Goal: Task Accomplishment & Management: Use online tool/utility

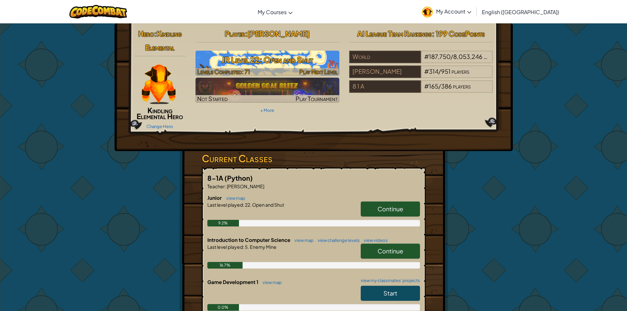
drag, startPoint x: 275, startPoint y: 69, endPoint x: 271, endPoint y: 67, distance: 5.0
click at [275, 68] on div at bounding box center [268, 72] width 144 height 8
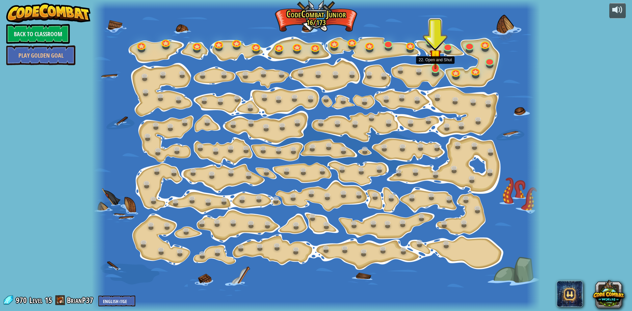
click at [436, 64] on img at bounding box center [436, 55] width 12 height 27
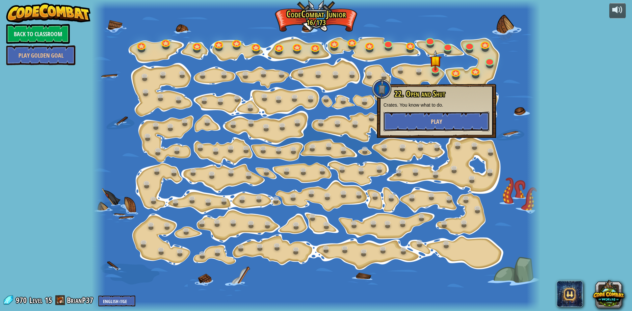
click at [436, 121] on span "Play" at bounding box center [436, 122] width 11 height 8
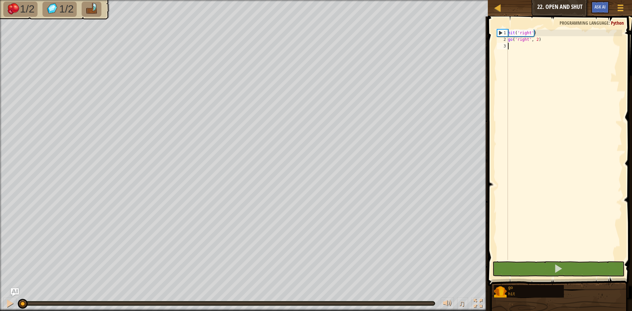
scroll to position [3, 0]
type textarea "go"
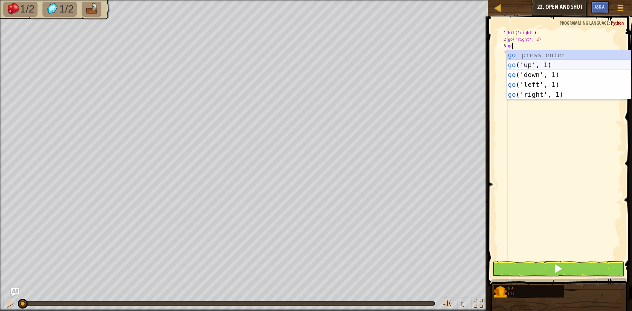
click at [523, 62] on div "go press enter go ('up', 1) press enter go ('down', 1) press enter go ('left', …" at bounding box center [569, 84] width 124 height 69
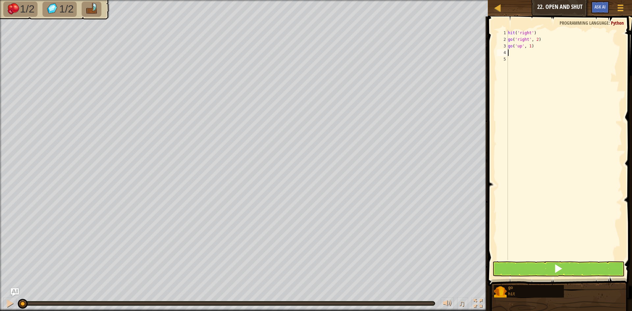
type textarea "h"
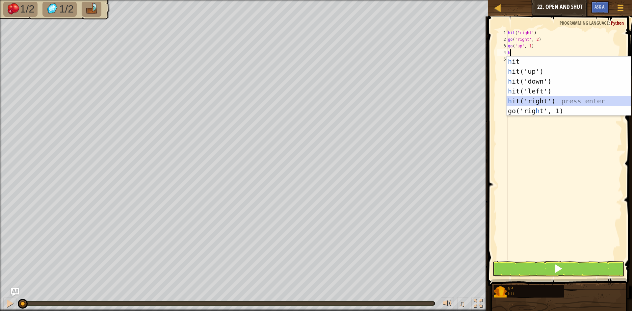
click at [537, 101] on div "h it press enter h it('up') press enter h it('down') press enter h it('left') p…" at bounding box center [569, 96] width 124 height 79
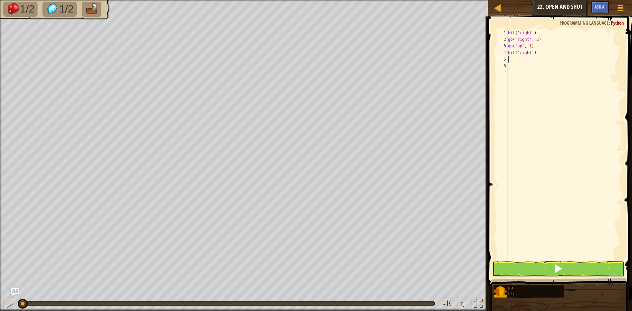
type textarea "go"
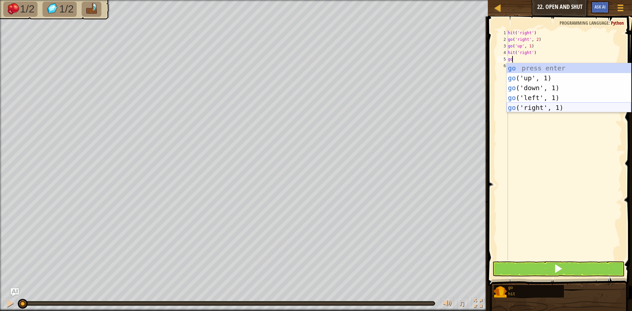
click at [538, 108] on div "go press enter go ('up', 1) press enter go ('down', 1) press enter go ('left', …" at bounding box center [569, 97] width 124 height 69
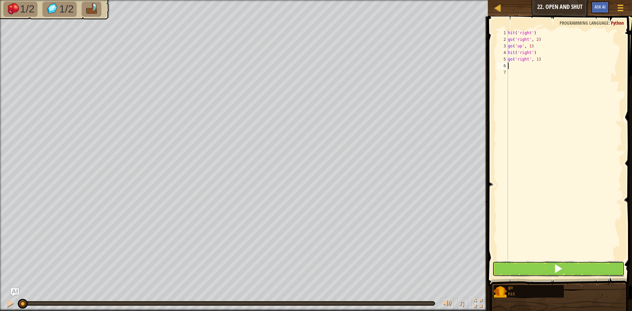
click at [557, 261] on button at bounding box center [558, 268] width 132 height 15
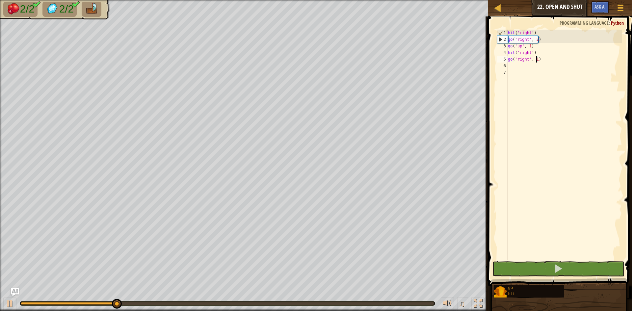
click at [536, 62] on div "hit ( 'right' ) go ( 'right' , 2 ) go ( 'up' , 1 ) hit ( 'right' ) go ( 'right'…" at bounding box center [565, 152] width 116 height 244
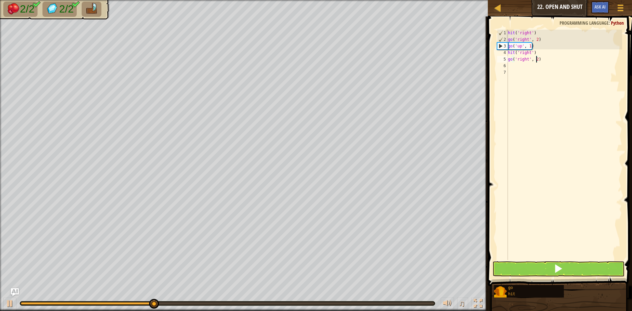
scroll to position [3, 2]
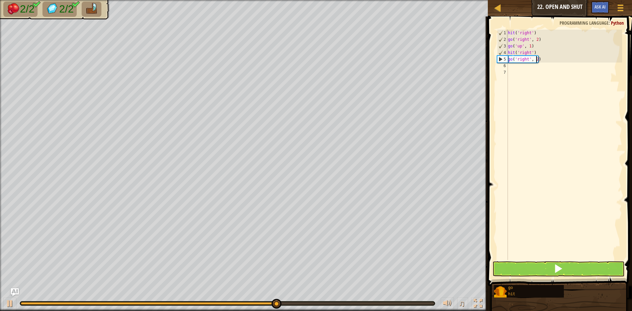
type textarea "go('right', 2)"
click at [559, 269] on span at bounding box center [558, 268] width 9 height 9
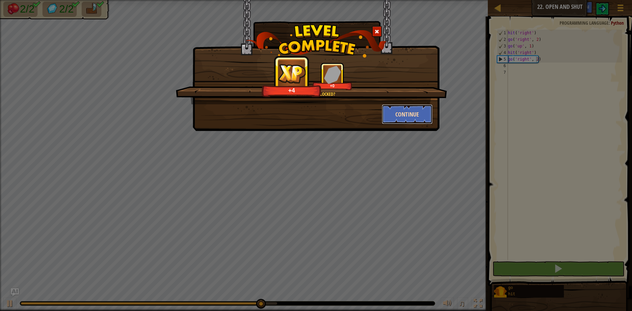
click at [419, 108] on button "Continue" at bounding box center [407, 114] width 51 height 20
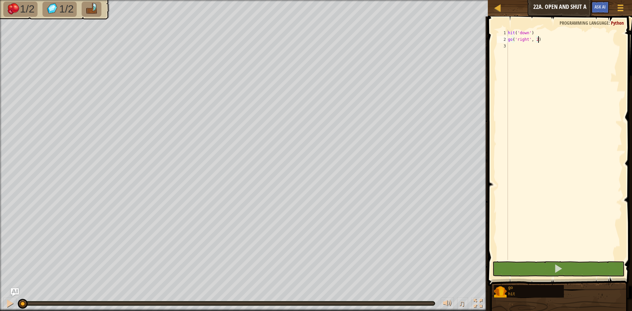
click at [514, 50] on div "hit ( 'down' ) go ( 'right' , 2 )" at bounding box center [565, 152] width 116 height 244
drag, startPoint x: 533, startPoint y: 33, endPoint x: 397, endPoint y: -3, distance: 140.2
click at [397, 0] on html "Map Junior 22a. Open and Shut A Game Menu Ask AI 1 הההההההההההההההההההההההההההה…" at bounding box center [316, 0] width 632 height 0
type textarea "hit('down')"
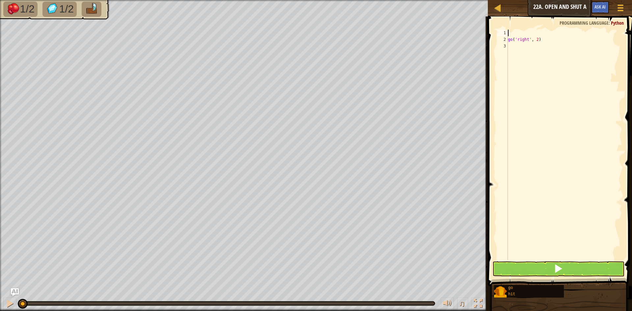
click at [514, 44] on div "go ( 'right' , 2 )" at bounding box center [565, 152] width 116 height 244
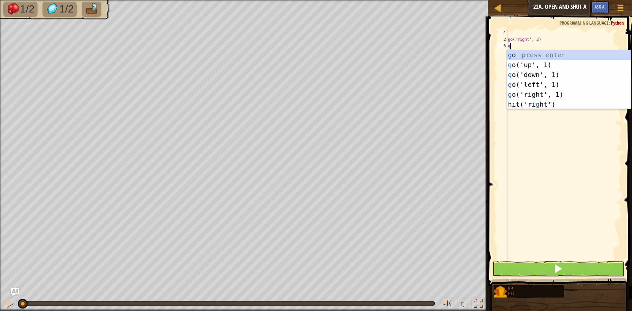
scroll to position [3, 0]
type textarea "go"
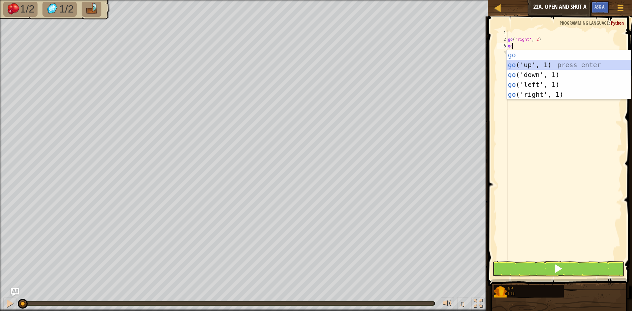
click at [545, 66] on div "go press enter go ('up', 1) press enter go ('down', 1) press enter go ('left', …" at bounding box center [569, 84] width 124 height 69
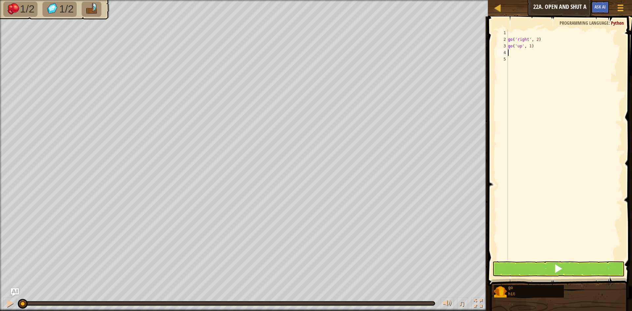
type textarea "h"
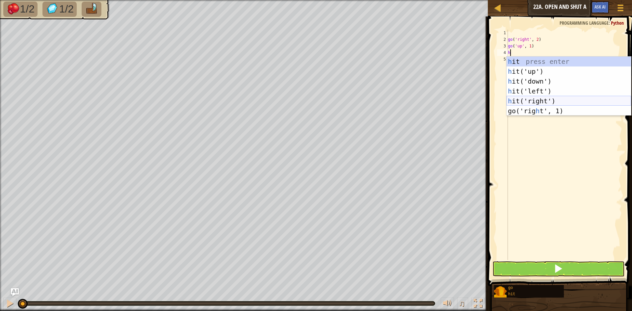
click at [538, 99] on div "h it press enter h it('up') press enter h it('down') press enter h it('left') p…" at bounding box center [569, 96] width 124 height 79
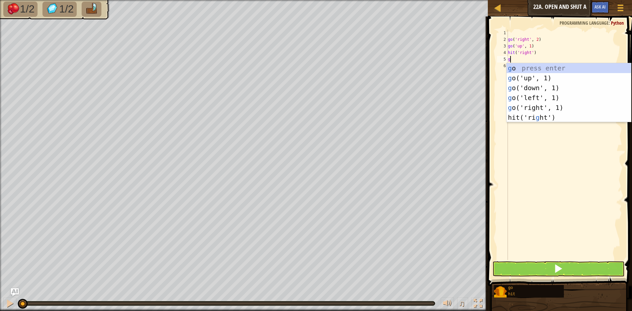
type textarea "go"
click at [538, 107] on div "go press enter go ('up', 1) press enter go ('down', 1) press enter go ('left', …" at bounding box center [569, 97] width 124 height 69
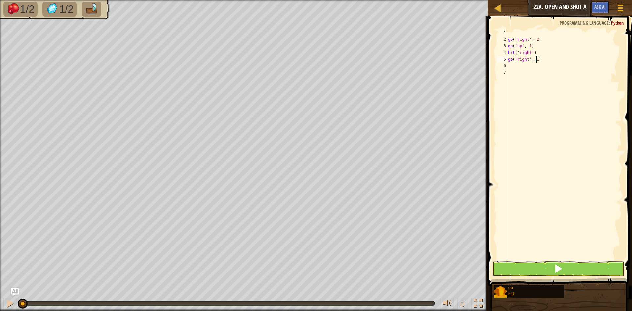
click at [537, 60] on div "go ( 'right' , 2 ) go ( 'up' , 1 ) hit ( 'right' ) go ( 'right' , 1 )" at bounding box center [565, 152] width 116 height 244
type textarea "go('right', 2)"
click at [541, 268] on button at bounding box center [558, 268] width 132 height 15
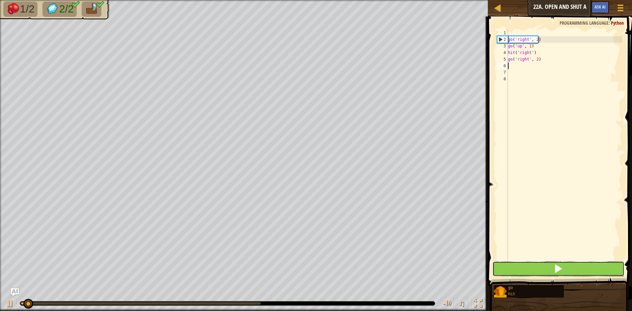
click at [540, 268] on button at bounding box center [558, 268] width 132 height 15
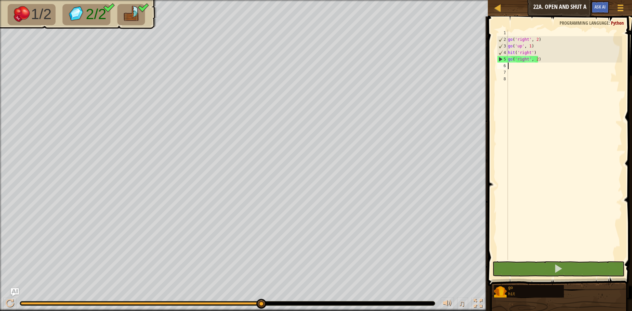
click at [513, 35] on div "go ( 'right' , 2 ) go ( 'up' , 1 ) hit ( 'right' ) go ( 'right' , 2 )" at bounding box center [565, 152] width 116 height 244
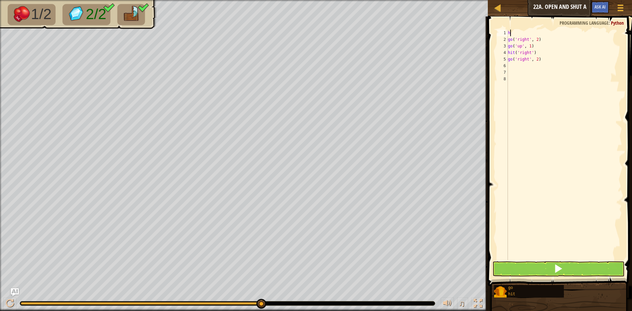
type textarea "hi"
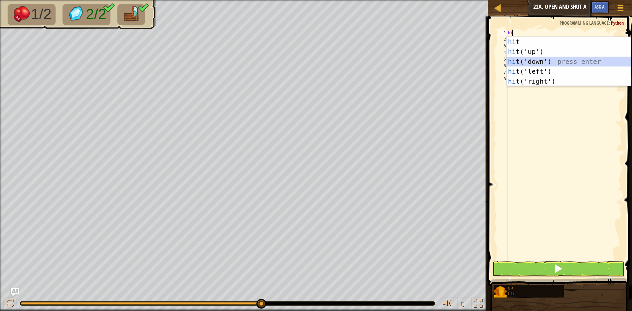
click at [516, 59] on div "hi t press enter hi t('up') press enter hi t('down') press enter hi t('left') p…" at bounding box center [569, 71] width 124 height 69
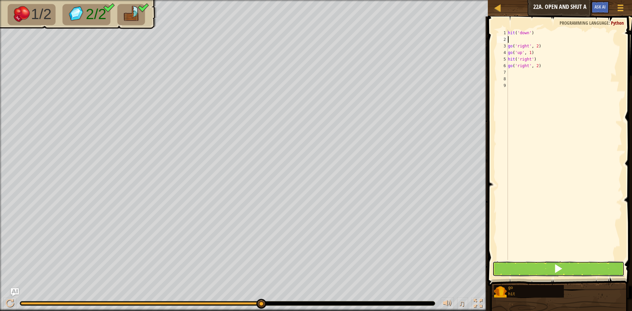
click at [544, 275] on button at bounding box center [558, 268] width 132 height 15
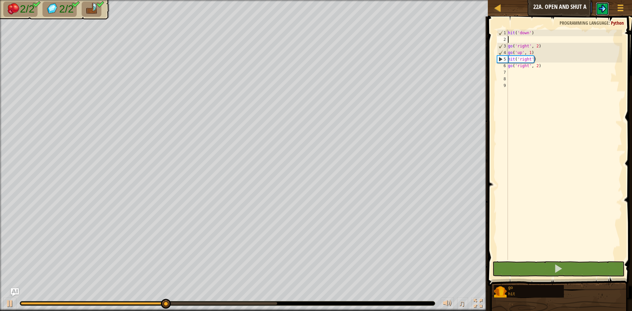
click at [601, 10] on img at bounding box center [602, 9] width 8 height 8
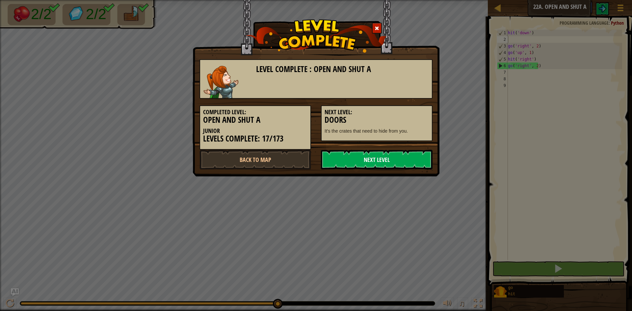
click at [370, 154] on link "Next Level" at bounding box center [377, 160] width 112 height 20
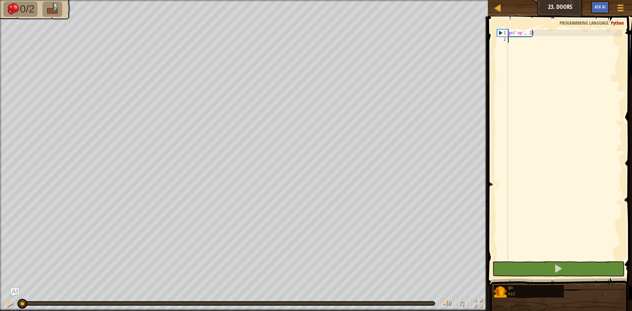
scroll to position [3, 0]
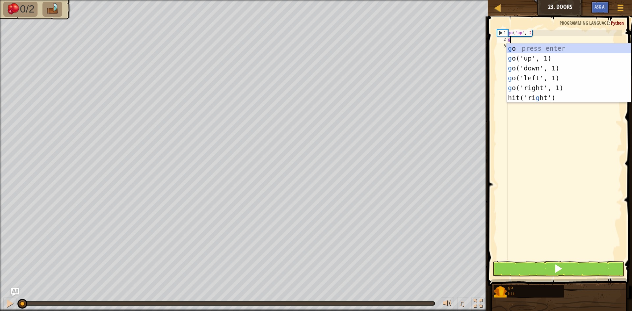
type textarea "go"
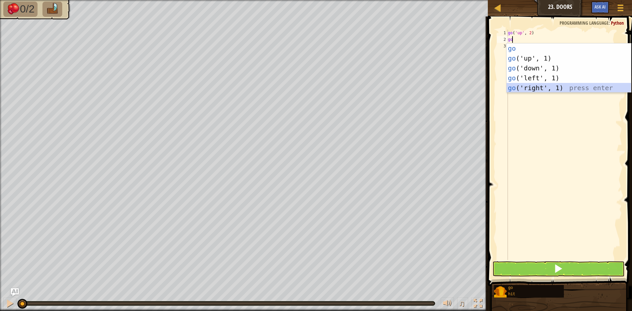
click at [543, 86] on div "go press enter go ('up', 1) press enter go ('down', 1) press enter go ('left', …" at bounding box center [569, 77] width 124 height 69
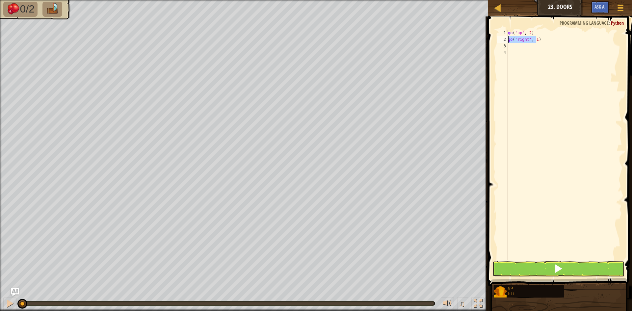
drag, startPoint x: 537, startPoint y: 40, endPoint x: 493, endPoint y: 42, distance: 43.9
click at [493, 42] on div "1 2 3 4 go ( 'up' , 2 ) go ( 'right' , 1 ) הההההההההההההההההההההההההההההההההההה…" at bounding box center [559, 164] width 146 height 289
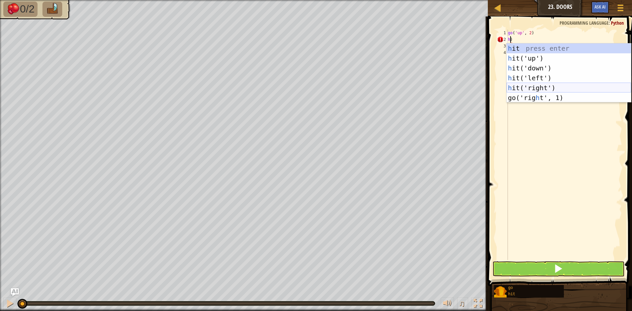
click at [529, 86] on div "h it press enter h it('up') press enter h it('down') press enter h it('left') p…" at bounding box center [569, 82] width 124 height 79
type textarea "hit('right')"
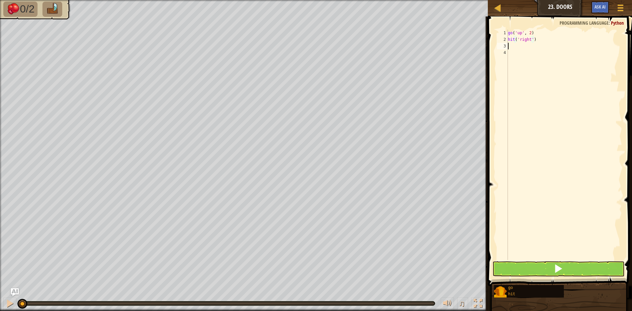
click at [513, 45] on div "go ( 'up' , 2 ) hit ( 'right' )" at bounding box center [565, 152] width 116 height 244
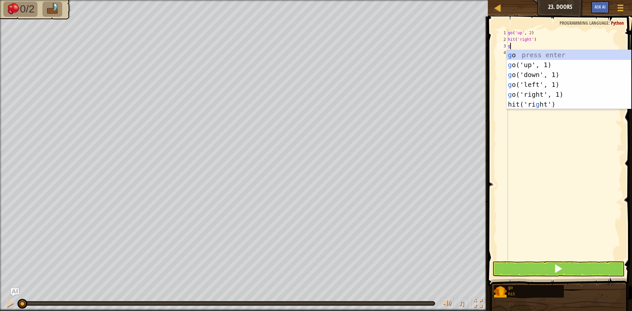
type textarea "go"
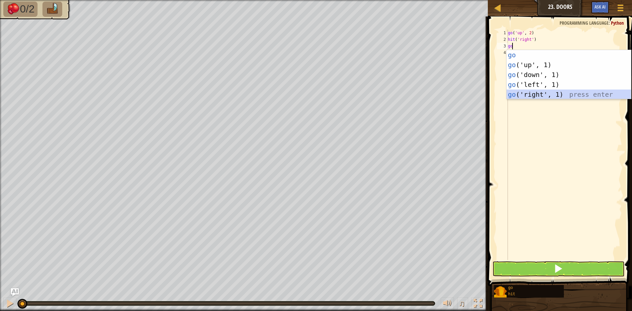
click at [523, 95] on div "go press enter go ('up', 1) press enter go ('down', 1) press enter go ('left', …" at bounding box center [569, 84] width 124 height 69
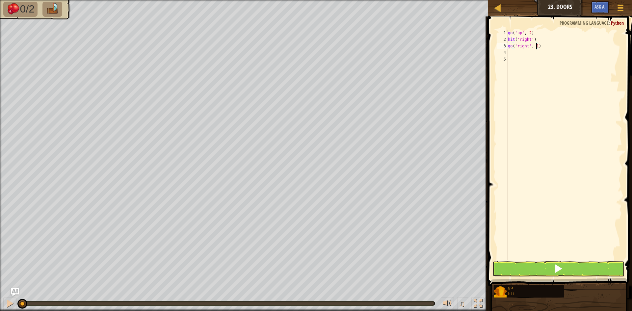
click at [536, 47] on div "go ( 'up' , 2 ) hit ( 'right' ) go ( 'right' , 1 )" at bounding box center [565, 152] width 116 height 244
type textarea "go('right', 2)"
click at [518, 54] on div "go ( 'up' , 2 ) hit ( 'right' ) go ( 'right' , 2 )" at bounding box center [565, 152] width 116 height 244
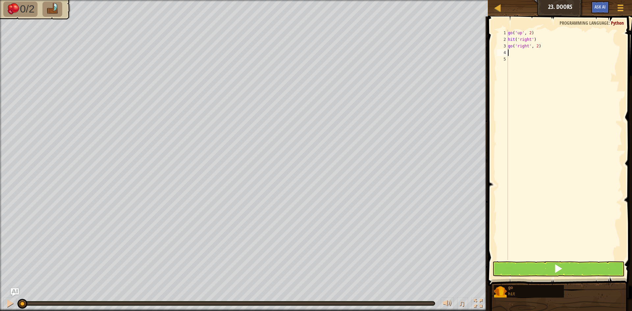
type textarea "g"
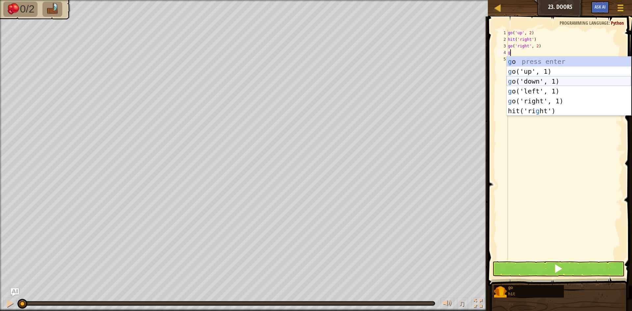
click at [525, 77] on div "g o press enter g o('up', 1) press enter g o('down', 1) press enter g o('left',…" at bounding box center [569, 96] width 124 height 79
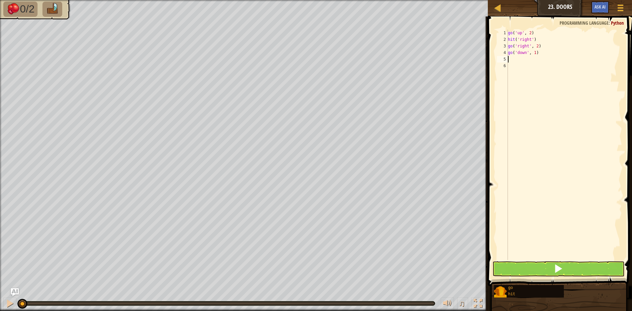
type textarea "r"
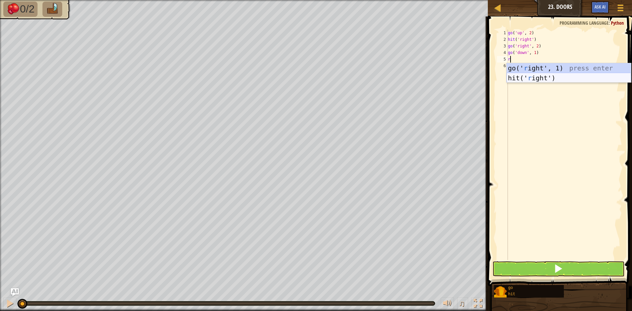
click at [520, 76] on div "go(' r ight', 1) press enter hit(' r ight') press enter" at bounding box center [569, 82] width 124 height 39
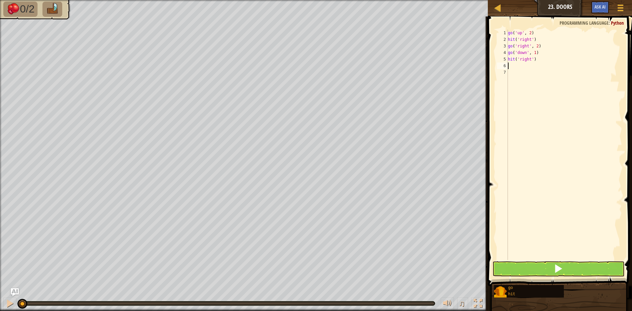
type textarea "r"
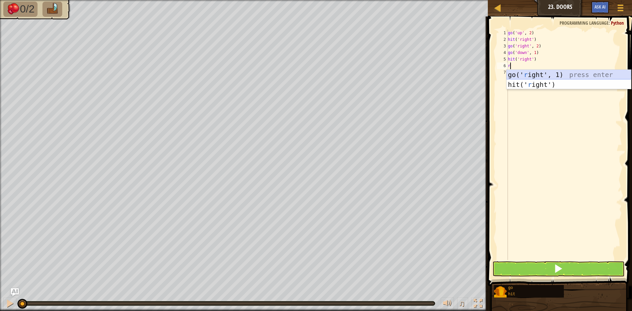
click at [515, 72] on div "go(' r ight', 1) press enter hit(' r ight') press enter" at bounding box center [569, 89] width 124 height 39
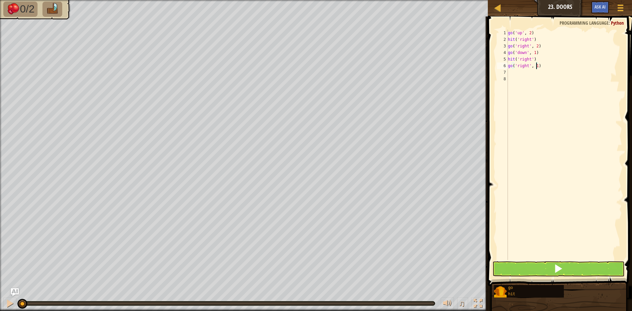
click at [537, 68] on div "go ( 'up' , 2 ) hit ( 'right' ) go ( 'right' , 2 ) go ( 'down' , 1 ) hit ( 'rig…" at bounding box center [565, 152] width 116 height 244
type textarea "go('right', 2)"
click at [520, 70] on div "go ( 'up' , 2 ) hit ( 'right' ) go ( 'right' , 2 ) go ( 'down' , 1 ) hit ( 'rig…" at bounding box center [565, 152] width 116 height 244
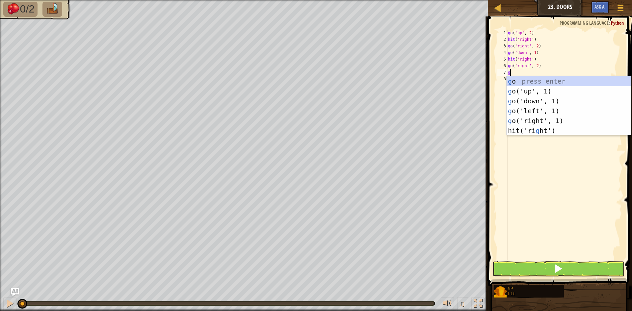
type textarea "go"
click at [539, 86] on div "go press enter go ('up', 1) press enter go ('down', 1) press enter go ('left', …" at bounding box center [569, 110] width 124 height 69
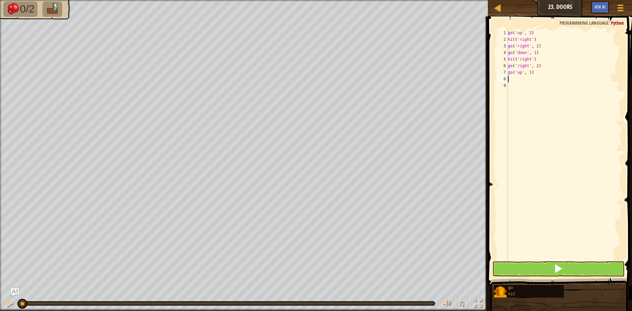
drag, startPoint x: 522, startPoint y: 261, endPoint x: 518, endPoint y: 277, distance: 16.1
click at [518, 277] on div "1 2 3 4 5 6 7 8 9 go ( 'up' , 2 ) hit ( 'right' ) go ( 'right' , 2 ) go ( 'down…" at bounding box center [559, 164] width 146 height 289
click at [515, 274] on button at bounding box center [558, 268] width 132 height 15
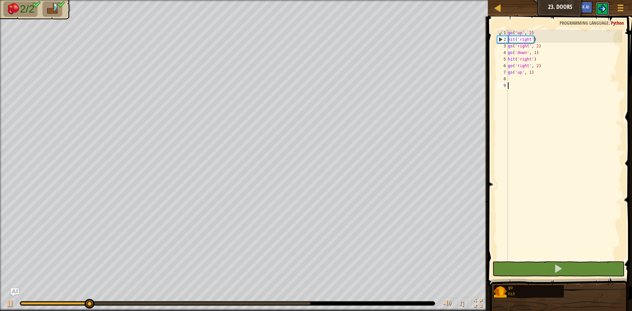
click at [602, 11] on img at bounding box center [602, 9] width 8 height 8
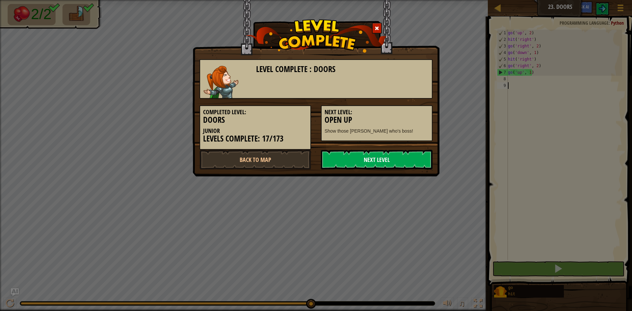
click at [370, 159] on link "Next Level" at bounding box center [377, 160] width 112 height 20
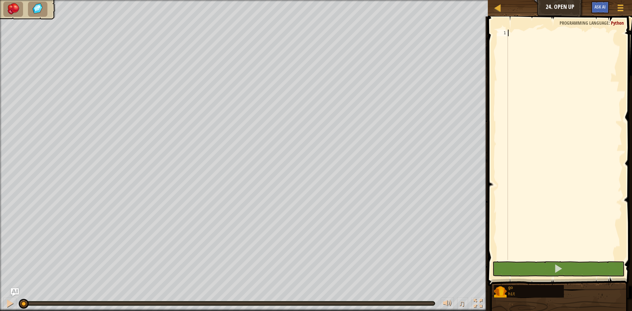
type textarea "g"
type textarea "u"
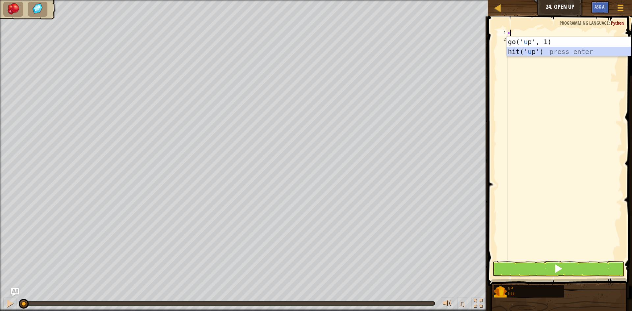
click at [520, 54] on div "go(' u p', 1) press enter hit(' u p') press enter" at bounding box center [569, 56] width 124 height 39
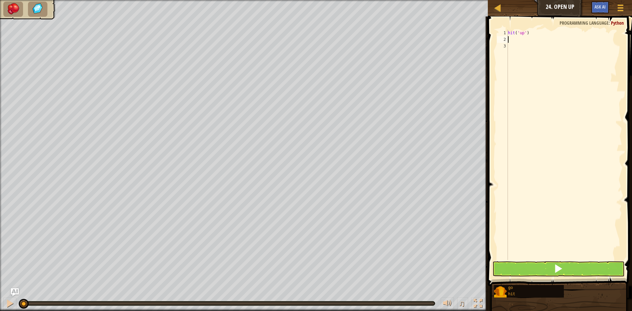
type textarea "u"
click at [520, 48] on div "go(' u p', 1) press enter hit(' u p') press enter" at bounding box center [569, 62] width 124 height 39
click at [529, 39] on div "hit ( 'up' ) go ( 'up' , 1 )" at bounding box center [565, 152] width 116 height 244
type textarea "go('up', 1)"
click at [549, 43] on div "hit ( 'up' ) go ( 'up' , 1 )" at bounding box center [565, 152] width 116 height 244
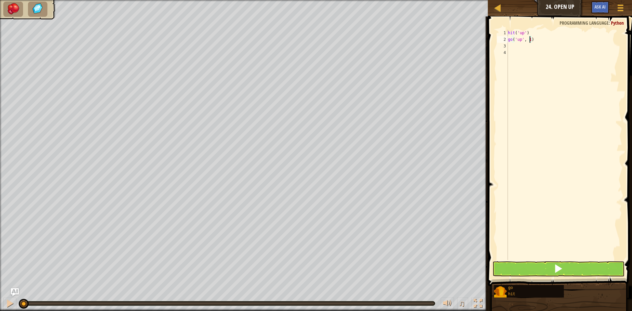
click at [530, 38] on div "hit ( 'up' ) go ( 'up' , 1 )" at bounding box center [565, 152] width 116 height 244
type textarea "go('up', 2)"
click at [589, 265] on button at bounding box center [558, 268] width 132 height 15
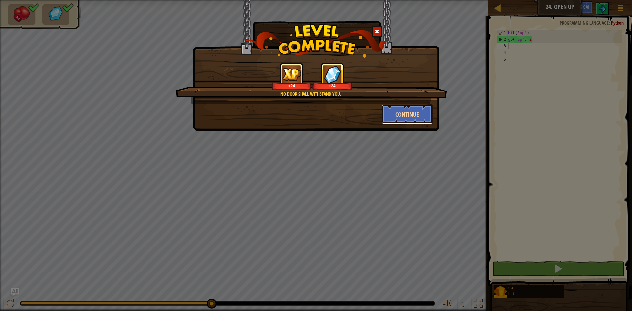
click at [411, 110] on button "Continue" at bounding box center [407, 114] width 51 height 20
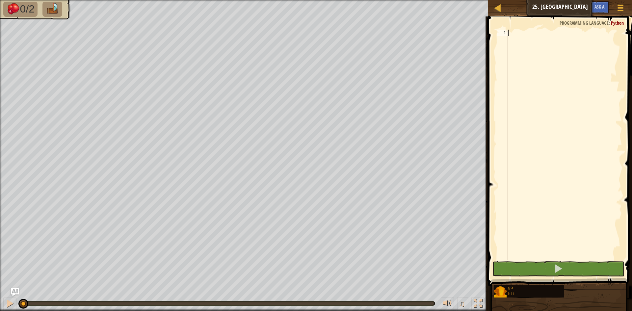
type textarea "r"
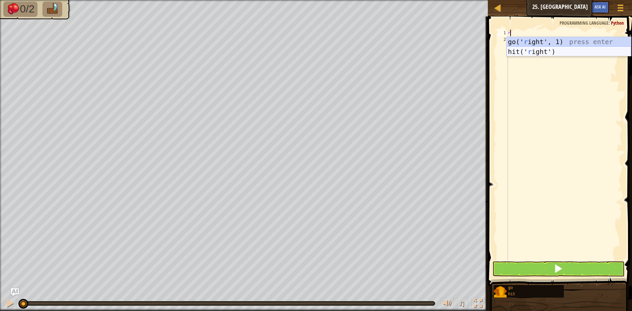
click at [531, 53] on div "go(' r ight', 1) press enter hit(' r ight') press enter" at bounding box center [569, 56] width 124 height 39
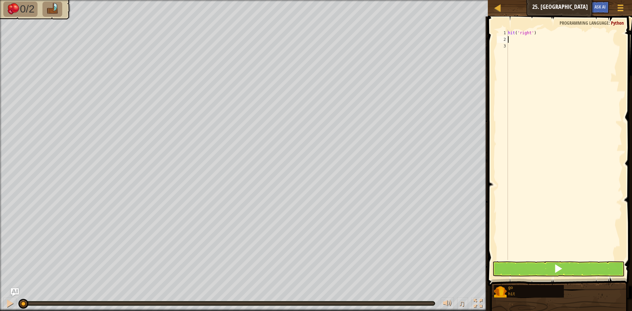
type textarea "g"
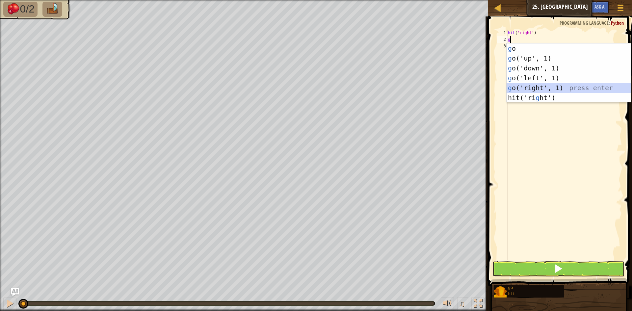
click at [513, 91] on div "g o press enter g o('up', 1) press enter g o('down', 1) press enter g o('left',…" at bounding box center [569, 82] width 124 height 79
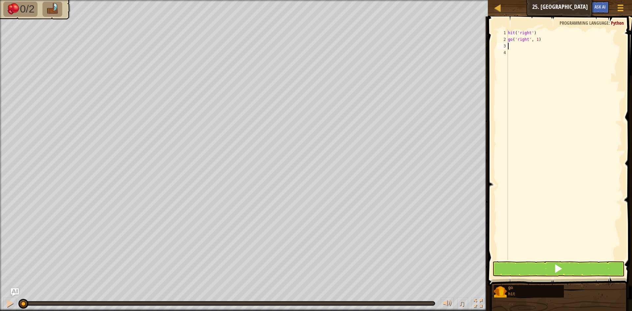
type textarea "h"
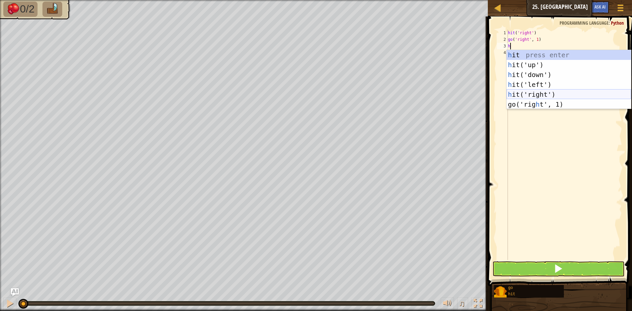
click at [523, 95] on div "h it press enter h it('up') press enter h it('down') press enter h it('left') p…" at bounding box center [569, 89] width 124 height 79
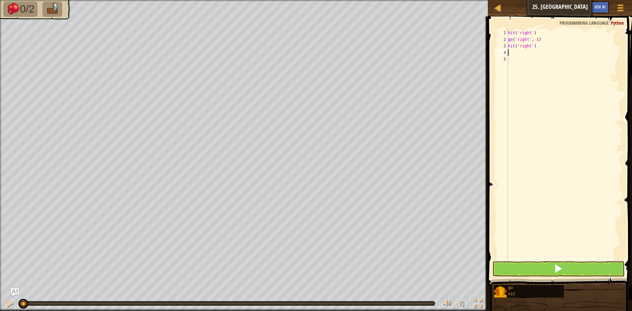
type textarea "g"
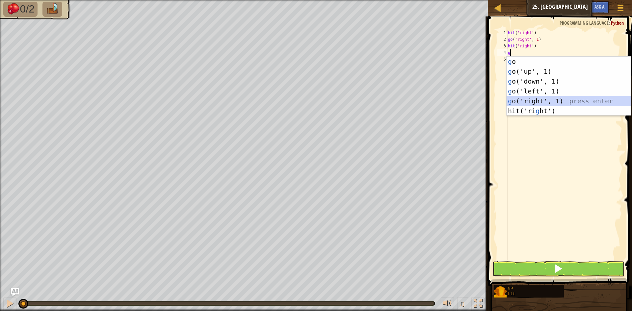
click at [530, 96] on div "g o press enter g o('up', 1) press enter g o('down', 1) press enter g o('left',…" at bounding box center [569, 96] width 124 height 79
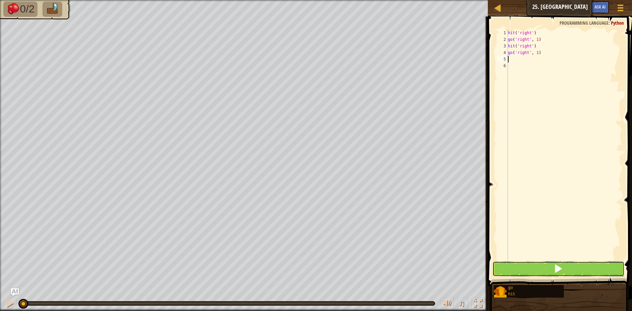
click at [539, 261] on button at bounding box center [558, 268] width 132 height 15
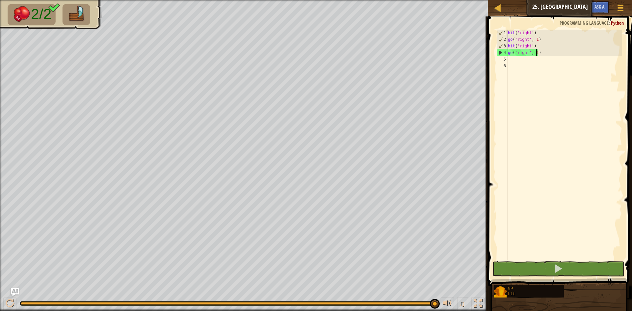
click at [537, 51] on div "hit ( 'right' ) go ( 'right' , 1 ) hit ( 'right' ) go ( 'right' , 1 )" at bounding box center [565, 152] width 116 height 244
type textarea "go('right', 2)"
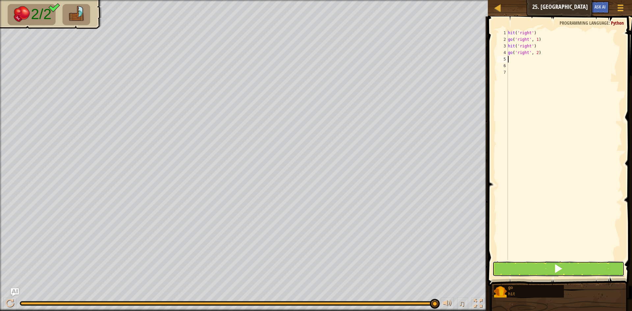
click at [543, 269] on button at bounding box center [558, 268] width 132 height 15
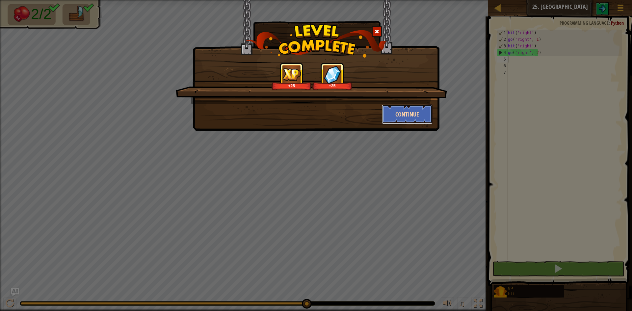
click at [404, 115] on button "Continue" at bounding box center [407, 114] width 51 height 20
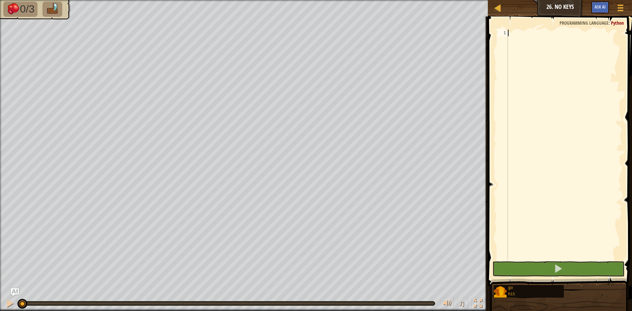
type textarea "g"
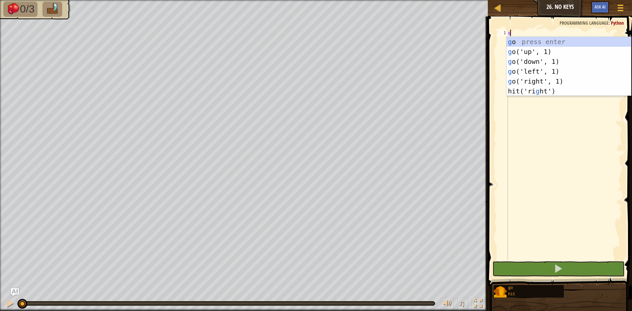
scroll to position [3, 0]
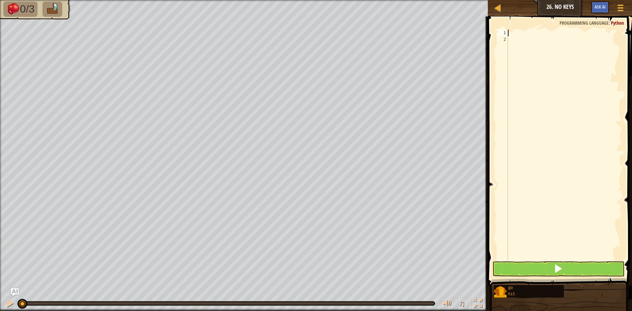
type textarea "r"
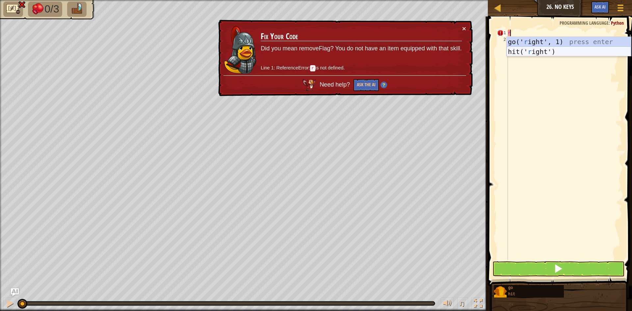
click at [520, 48] on div "go(' r ight', 1) press enter hit(' r ight') press enter" at bounding box center [569, 56] width 124 height 39
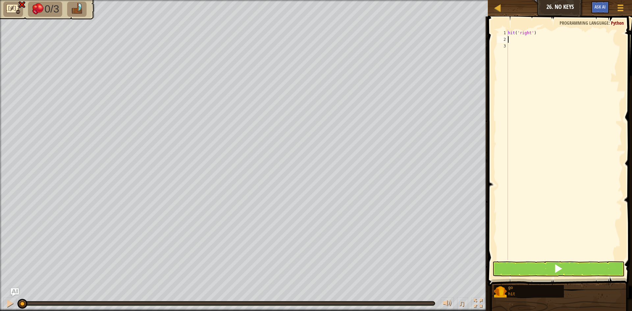
type textarea "r"
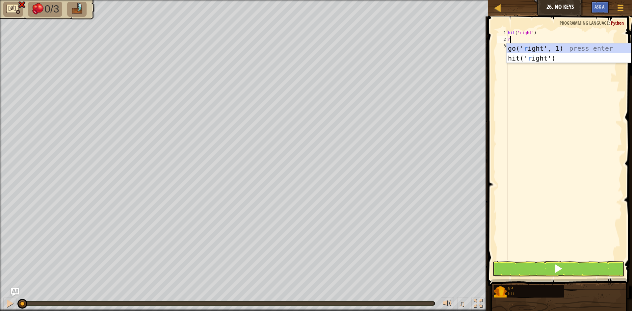
click at [508, 48] on div "go(' r ight', 1) press enter hit(' r ight') press enter" at bounding box center [569, 62] width 124 height 39
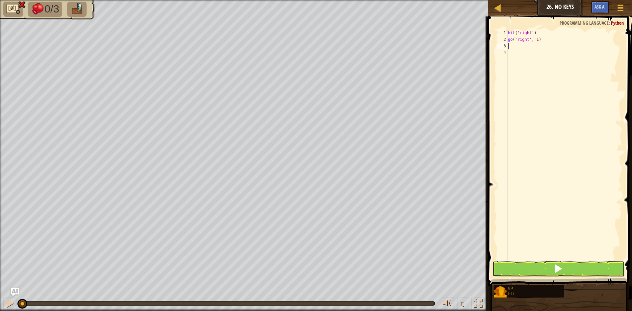
click at [537, 40] on div "hit ( 'right' ) go ( 'right' , 1 )" at bounding box center [565, 152] width 116 height 244
type textarea "go('right', 2)"
click at [538, 47] on div "hit ( 'right' ) go ( 'right' , 2 )" at bounding box center [565, 152] width 116 height 244
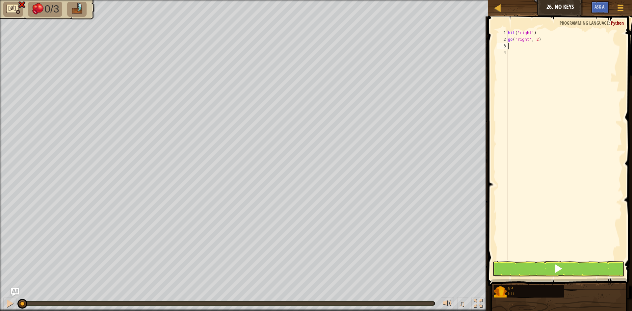
type textarea "d"
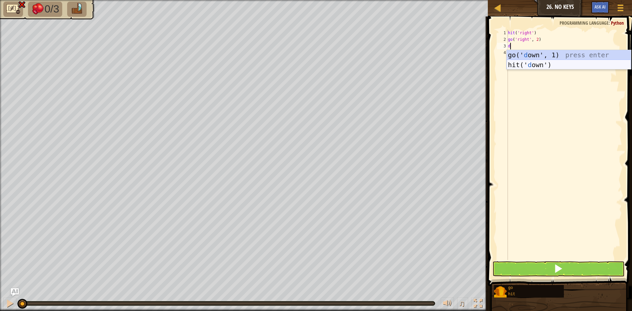
click at [532, 65] on div "go(' d own', 1) press enter hit(' d own') press enter" at bounding box center [569, 69] width 124 height 39
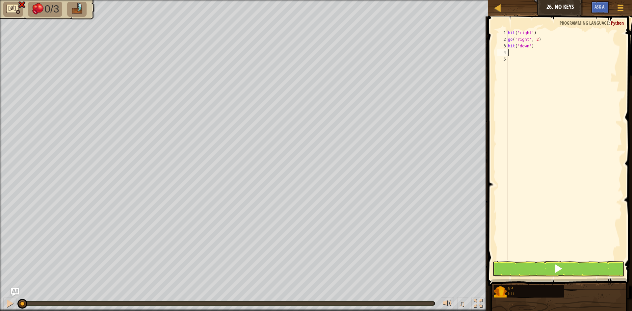
type textarea "d"
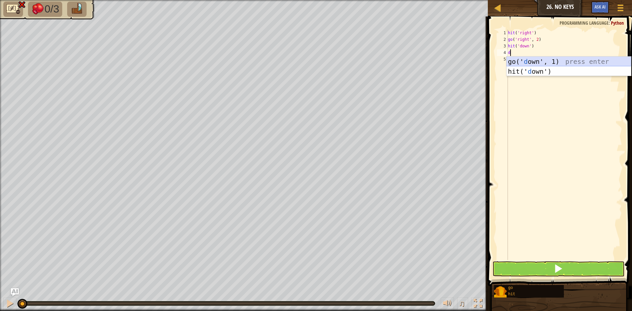
click at [532, 61] on div "go(' d own', 1) press enter hit(' d own') press enter" at bounding box center [569, 76] width 124 height 39
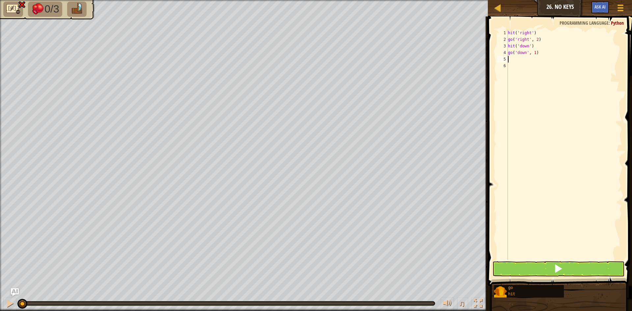
click at [534, 55] on div "hit ( 'right' ) go ( 'right' , 2 ) hit ( 'down' ) go ( 'down' , 1 )" at bounding box center [565, 152] width 116 height 244
type textarea "go('down', 2)"
click at [533, 59] on div "hit ( 'right' ) go ( 'right' , 2 ) hit ( 'down' ) go ( 'down' , 2 )" at bounding box center [565, 152] width 116 height 244
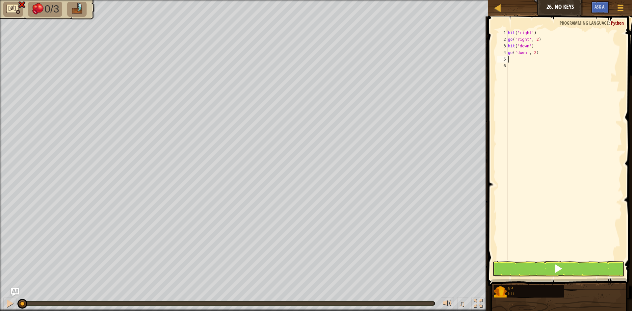
type textarea "l"
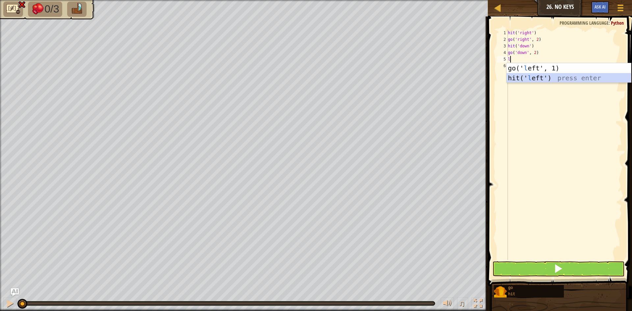
click at [536, 75] on div "go(' l eft', 1) press enter hit(' l eft') press enter" at bounding box center [569, 82] width 124 height 39
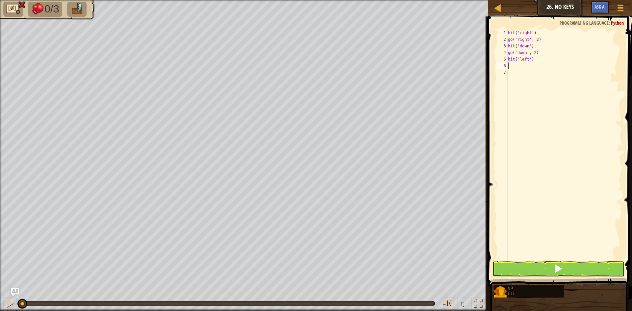
type textarea "l"
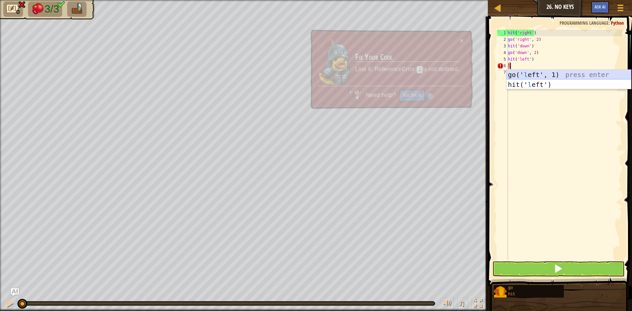
click at [536, 75] on div "go(' l eft', 1) press enter hit(' l eft') press enter" at bounding box center [569, 89] width 124 height 39
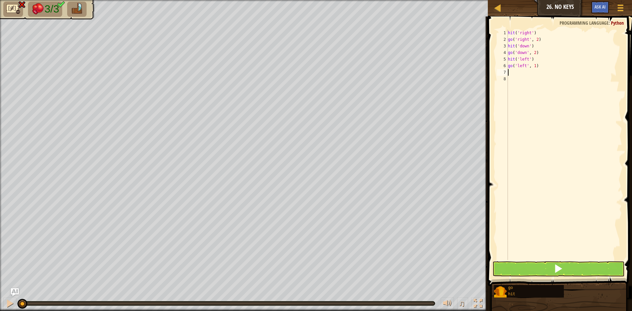
click at [535, 66] on div "hit ( 'right' ) go ( 'right' , 2 ) hit ( 'down' ) go ( 'down' , 2 ) hit ( 'left…" at bounding box center [565, 152] width 116 height 244
type textarea "go('left', 2)"
click at [513, 153] on div "hit ( 'right' ) go ( 'right' , 2 ) hit ( 'down' ) go ( 'down' , 2 ) hit ( 'left…" at bounding box center [565, 152] width 116 height 244
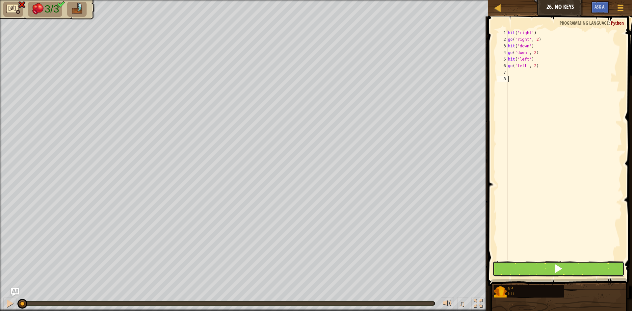
click at [560, 272] on span at bounding box center [558, 268] width 9 height 9
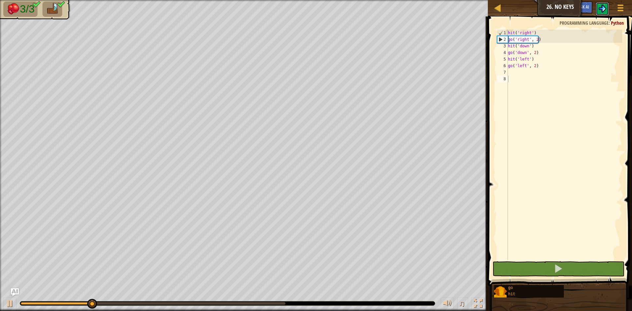
click at [600, 5] on img at bounding box center [602, 9] width 8 height 8
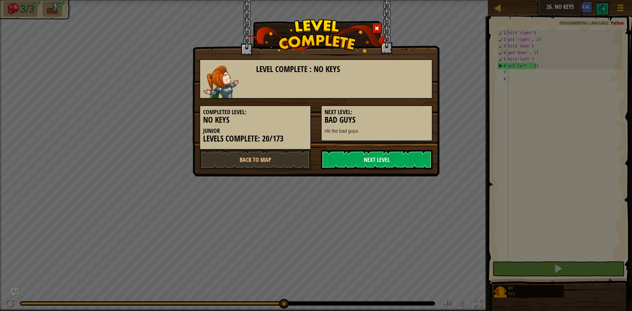
click at [346, 158] on link "Next Level" at bounding box center [377, 160] width 112 height 20
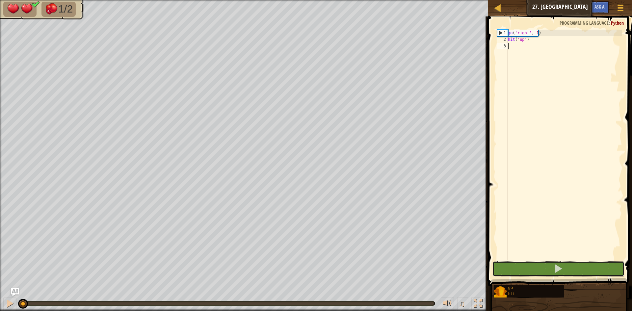
click at [499, 283] on div "Blocks 1 2 3 go ( 'right' , 1 ) hit ( 'up' ) הההההההההההההההההההההההההההההההההה…" at bounding box center [559, 161] width 146 height 291
click at [516, 270] on button at bounding box center [558, 268] width 132 height 15
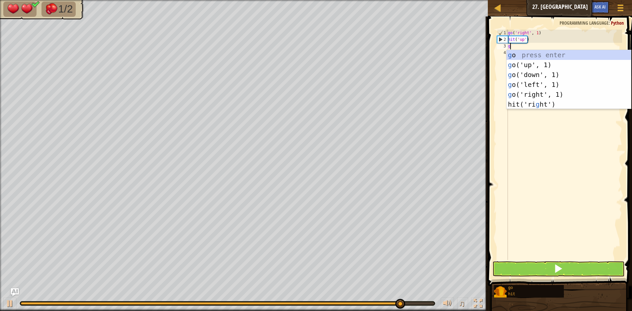
scroll to position [3, 0]
type textarea "go"
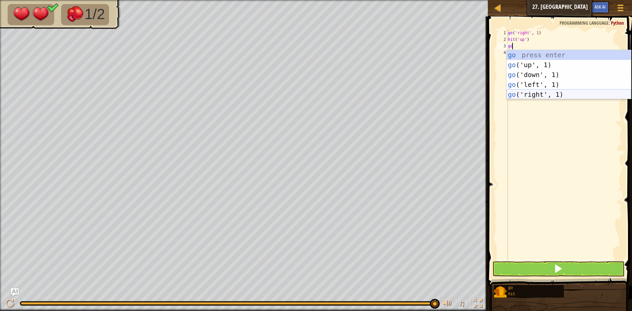
click at [549, 97] on div "go press enter go ('up', 1) press enter go ('down', 1) press enter go ('left', …" at bounding box center [569, 84] width 124 height 69
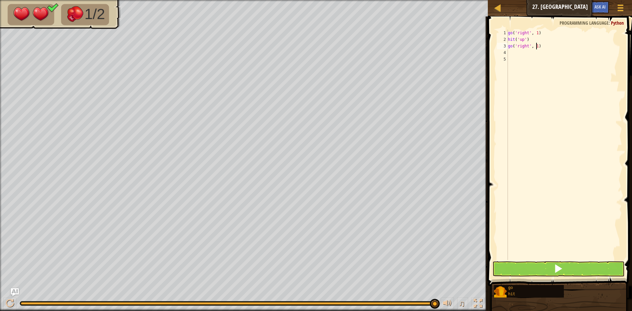
click at [536, 46] on div "go ( 'right' , 1 ) hit ( 'up' ) go ( 'right' , 1 )" at bounding box center [565, 152] width 116 height 244
type textarea "go('right', 2)"
click at [508, 52] on div "go ( 'right' , 1 ) hit ( 'up' ) go ( 'right' , 2 )" at bounding box center [565, 152] width 116 height 244
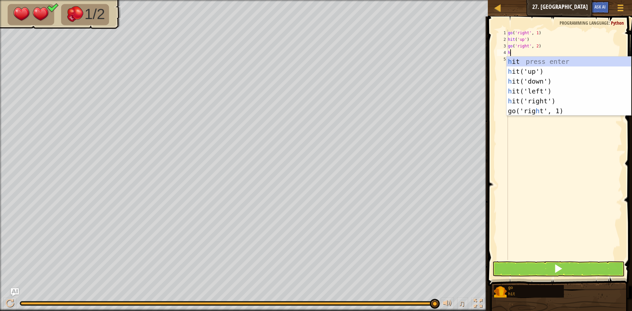
type textarea "hi"
drag, startPoint x: 531, startPoint y: 74, endPoint x: 537, endPoint y: 79, distance: 7.5
click at [530, 74] on div "hi t press enter hi t('up') press enter hi t('down') press enter hi t('left') p…" at bounding box center [569, 91] width 124 height 69
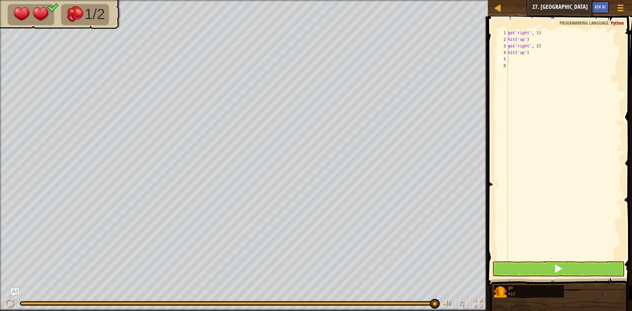
click at [553, 261] on span at bounding box center [560, 141] width 149 height 289
click at [553, 267] on button at bounding box center [558, 268] width 132 height 15
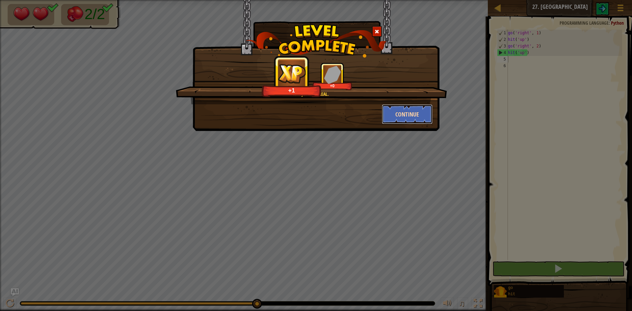
click at [402, 116] on button "Continue" at bounding box center [407, 114] width 51 height 20
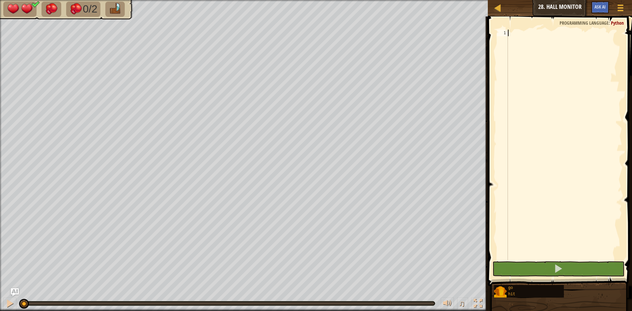
type textarea "r"
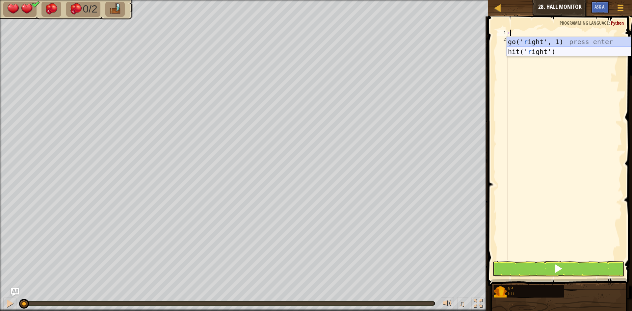
click at [532, 52] on div "go(' r ight', 1) press enter hit(' r ight') press enter" at bounding box center [569, 56] width 124 height 39
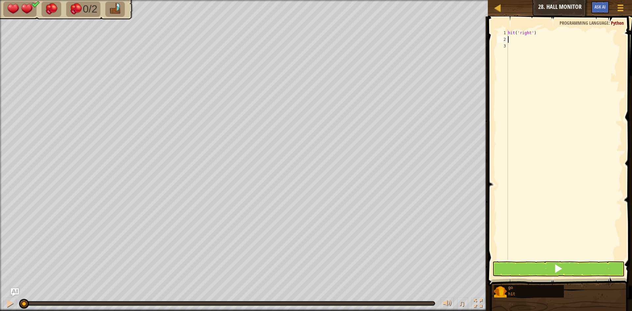
type textarea "r"
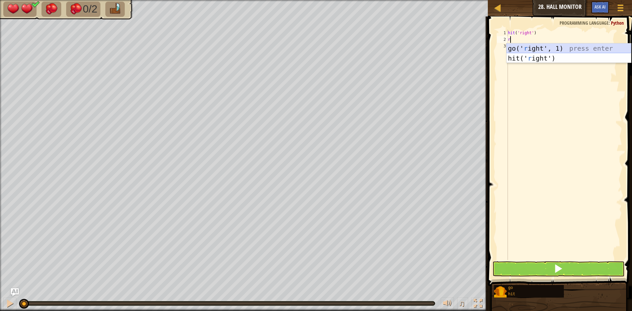
click at [552, 46] on div "go(' r ight', 1) press enter hit(' r ight') press enter" at bounding box center [569, 62] width 124 height 39
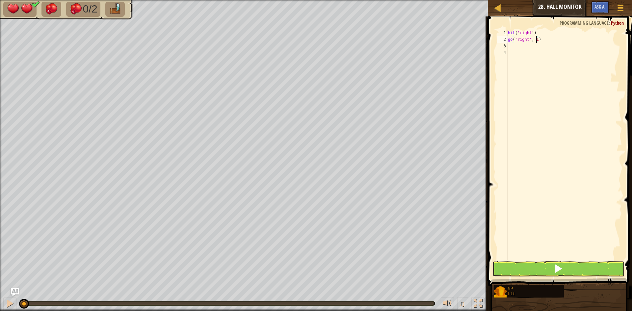
click at [536, 39] on div "hit ( 'right' ) go ( 'right' , 1 )" at bounding box center [565, 152] width 116 height 244
type textarea "go('right', 2)"
click at [522, 47] on div "hit ( 'right' ) go ( 'right' , 2 )" at bounding box center [565, 152] width 116 height 244
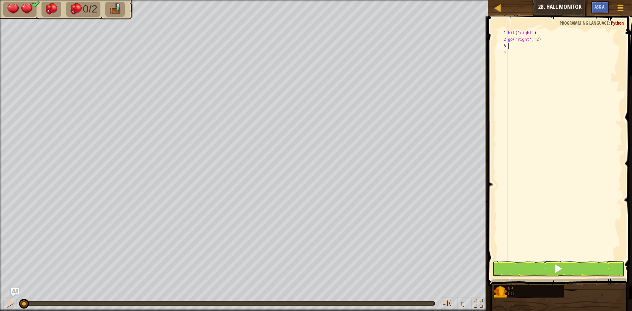
type textarea "h"
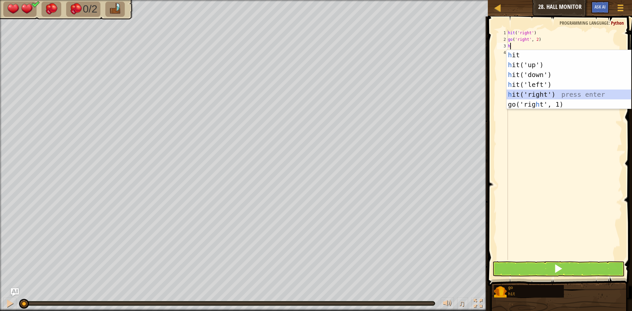
click at [535, 92] on div "h it press enter h it('up') press enter h it('down') press enter h it('left') p…" at bounding box center [569, 89] width 124 height 79
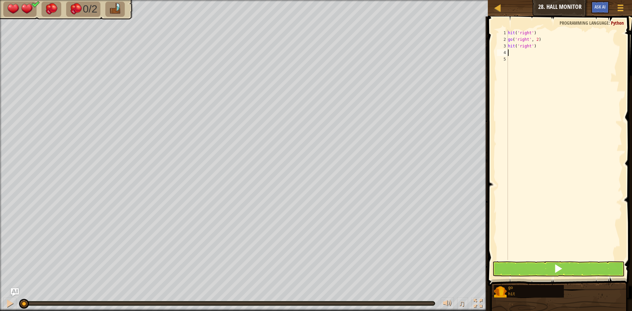
type textarea "g"
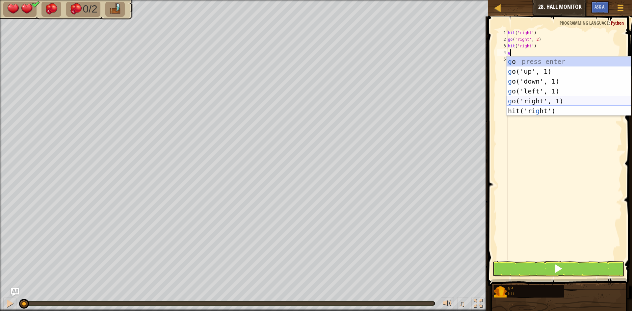
click at [519, 104] on div "g o press enter g o('up', 1) press enter g o('down', 1) press enter g o('left',…" at bounding box center [569, 96] width 124 height 79
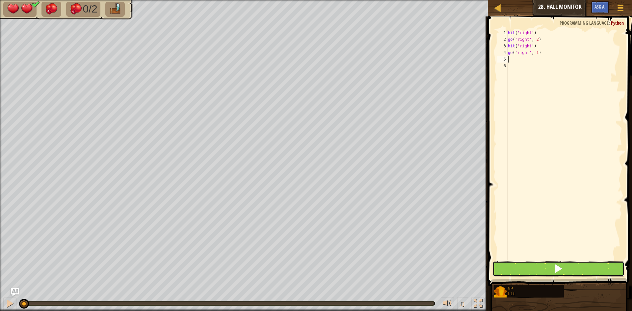
click at [545, 264] on button at bounding box center [558, 268] width 132 height 15
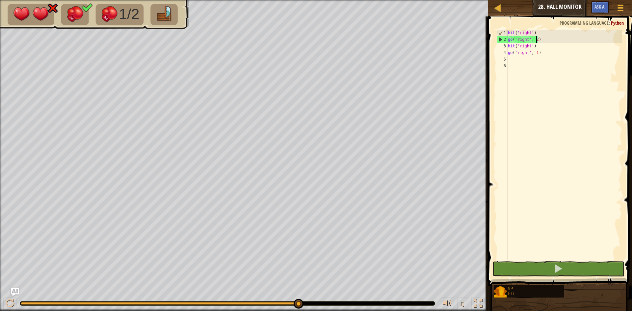
click at [537, 40] on div "hit ( 'right' ) go ( 'right' , 2 ) hit ( 'right' ) go ( 'right' , 1 )" at bounding box center [565, 152] width 116 height 244
type textarea "go('right', 1)"
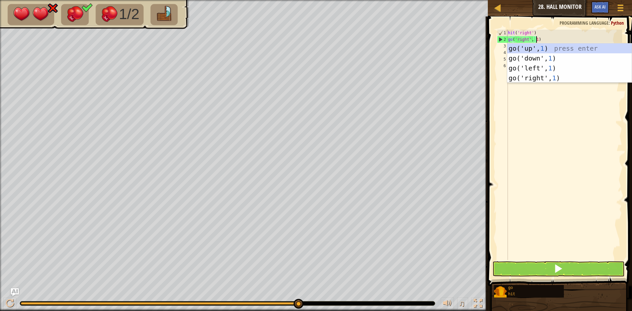
scroll to position [3, 2]
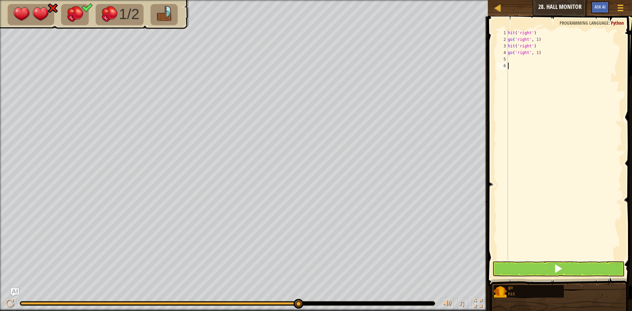
click at [560, 117] on div "hit ( 'right' ) go ( 'right' , 1 ) hit ( 'right' ) go ( 'right' , 1 )" at bounding box center [565, 152] width 116 height 244
click at [535, 53] on div "hit ( 'right' ) go ( 'right' , 1 ) hit ( 'right' ) go ( 'right' , 1 )" at bounding box center [565, 152] width 116 height 244
type textarea "go('right', 2)"
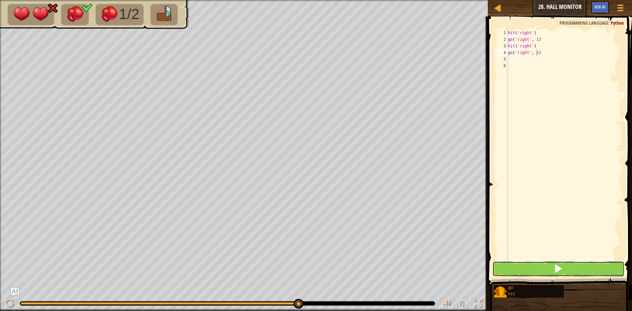
click at [567, 264] on button at bounding box center [558, 268] width 132 height 15
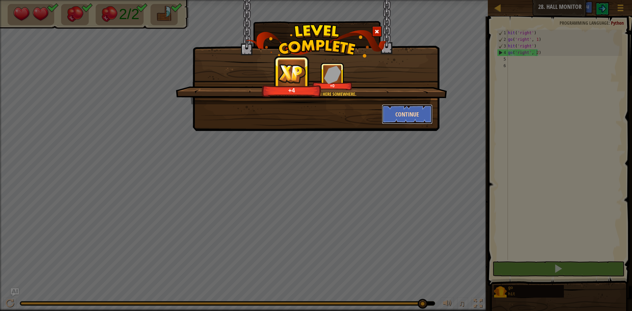
click at [414, 111] on button "Continue" at bounding box center [407, 114] width 51 height 20
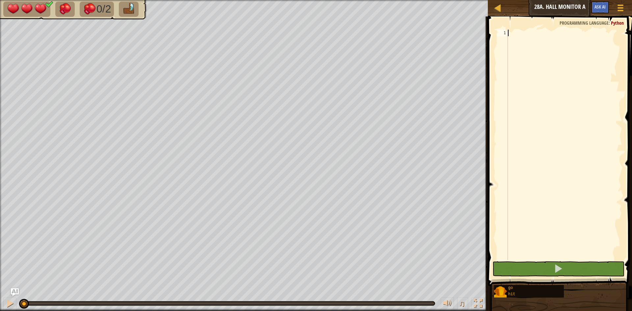
type textarea "h"
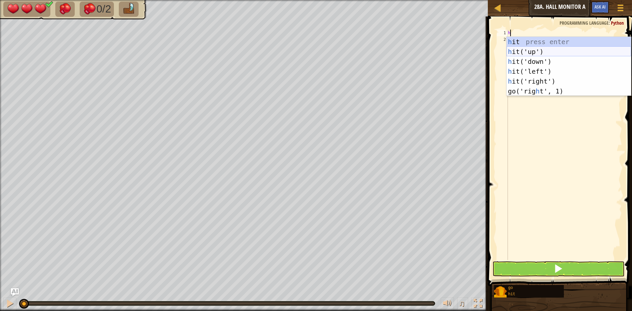
click at [533, 50] on div "h it press enter h it('up') press enter h it('down') press enter h it('left') p…" at bounding box center [569, 76] width 124 height 79
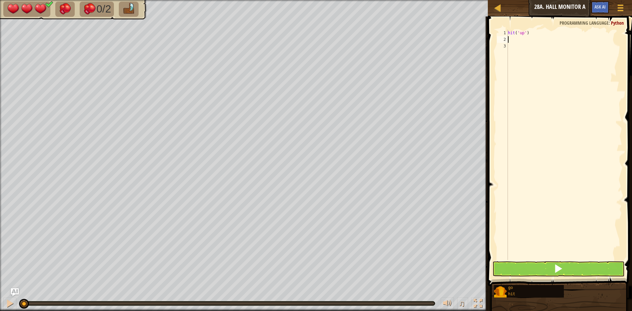
type textarea "g"
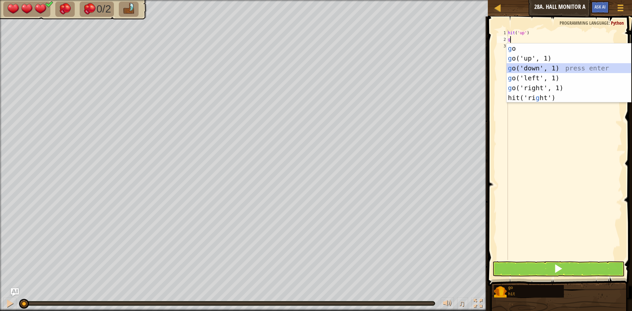
click at [526, 70] on div "g o press enter g o('up', 1) press enter g o('down', 1) press enter g o('left',…" at bounding box center [569, 82] width 124 height 79
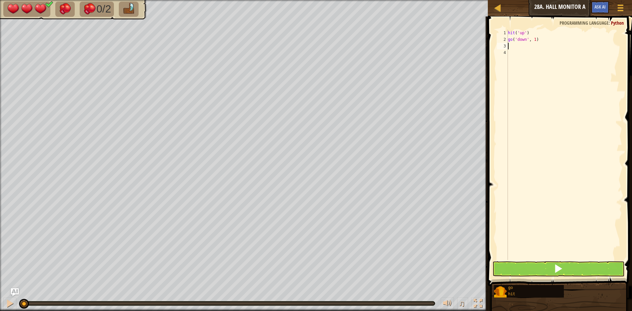
type textarea "d"
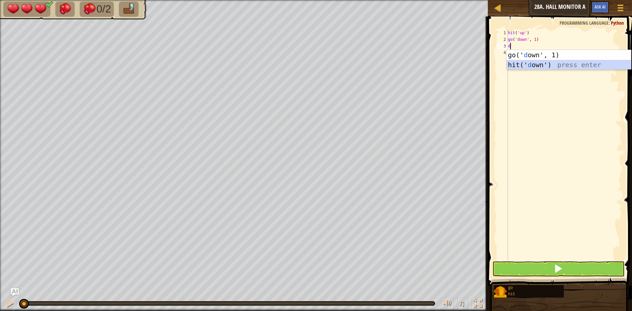
click at [528, 62] on div "go(' d own', 1) press enter hit(' d own') press enter" at bounding box center [569, 69] width 124 height 39
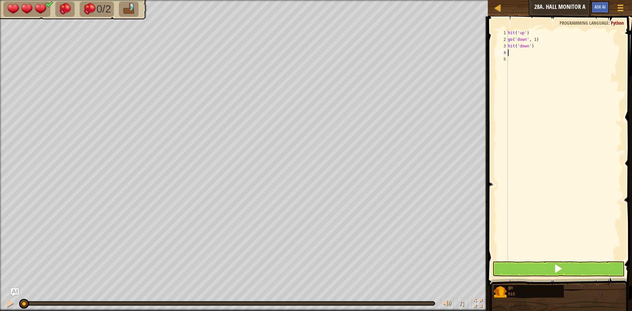
type textarea "d"
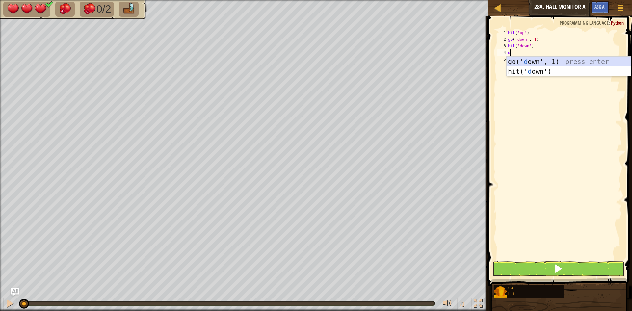
click at [525, 59] on div "go(' d own', 1) press enter hit(' d own') press enter" at bounding box center [569, 76] width 124 height 39
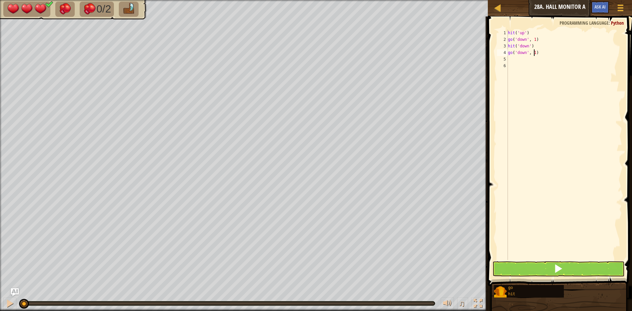
click at [534, 53] on div "hit ( 'up' ) go ( 'down' , 1 ) hit ( 'down' ) go ( 'down' , 1 )" at bounding box center [565, 152] width 116 height 244
type textarea "go('down', 2)"
click at [575, 259] on div "hit ( 'up' ) go ( 'down' , 1 ) hit ( 'down' ) go ( 'down' , 2 )" at bounding box center [565, 152] width 116 height 244
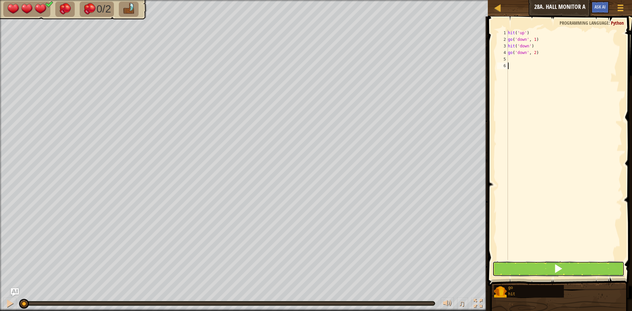
click at [579, 267] on button at bounding box center [558, 268] width 132 height 15
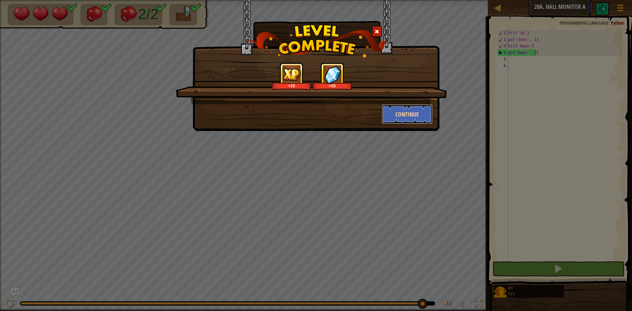
click at [401, 110] on button "Continue" at bounding box center [407, 114] width 51 height 20
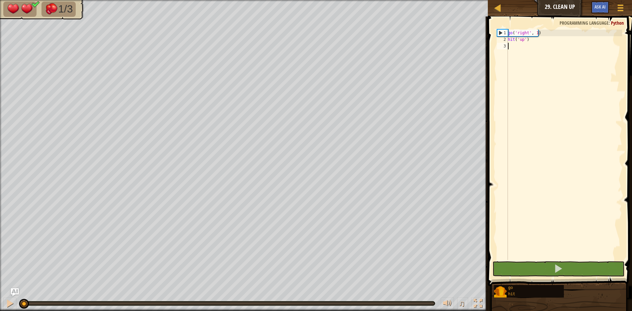
type textarea "r"
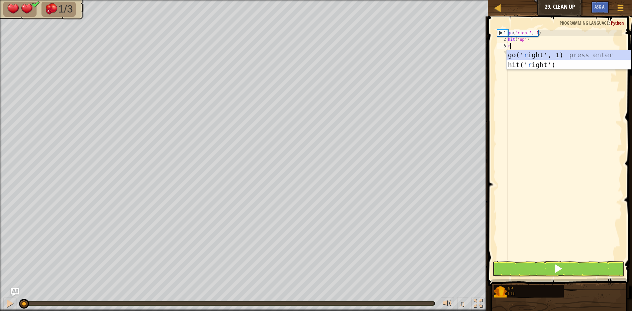
scroll to position [3, 0]
click at [510, 57] on div "go(' r ight', 1) press enter hit(' r ight') press enter" at bounding box center [569, 69] width 124 height 39
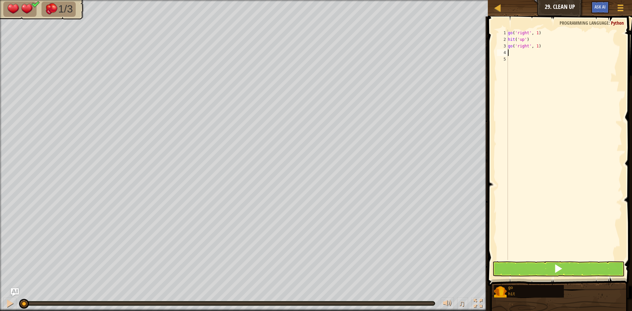
type textarea "d"
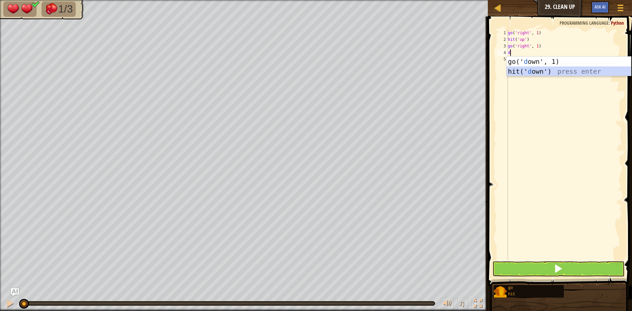
click at [537, 72] on div "go(' d own', 1) press enter hit(' d own') press enter" at bounding box center [569, 76] width 124 height 39
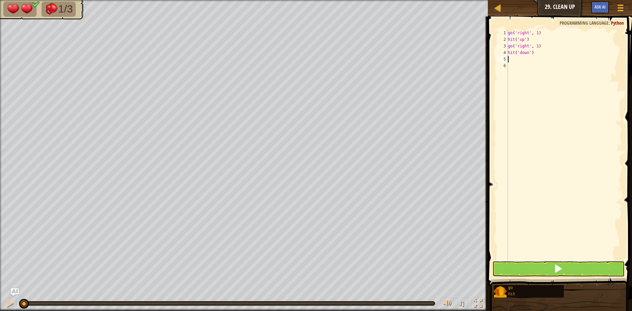
type textarea "r"
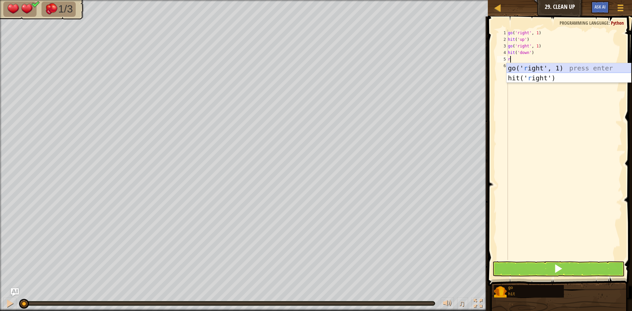
click at [537, 64] on div "go(' r ight', 1) press enter hit(' r ight') press enter" at bounding box center [569, 82] width 124 height 39
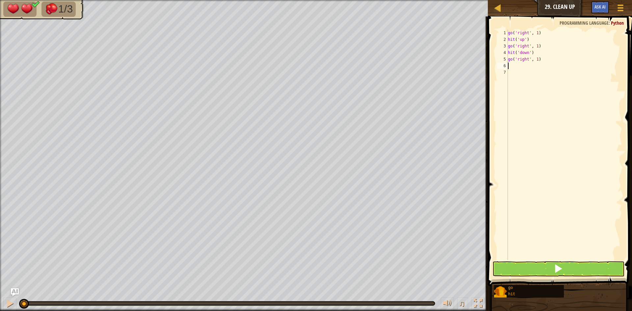
type textarea "u"
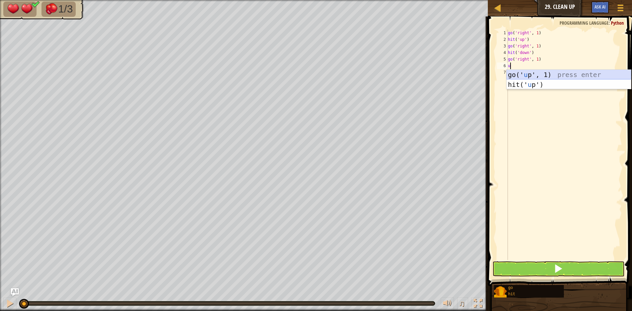
click at [533, 72] on div "go(' u p', 1) press enter hit(' u p') press enter" at bounding box center [569, 89] width 124 height 39
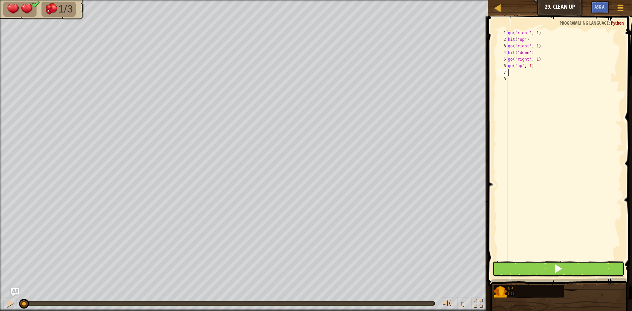
click at [516, 271] on button at bounding box center [558, 268] width 132 height 15
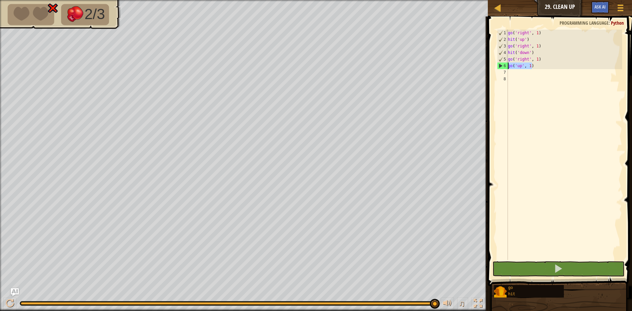
drag, startPoint x: 533, startPoint y: 67, endPoint x: 496, endPoint y: 66, distance: 37.5
click at [496, 66] on div "1 2 3 4 5 6 7 8 go ( 'right' , 1 ) hit ( 'up' ) go ( 'right' , 1 ) hit ( 'down'…" at bounding box center [559, 145] width 126 height 230
type textarea "u"
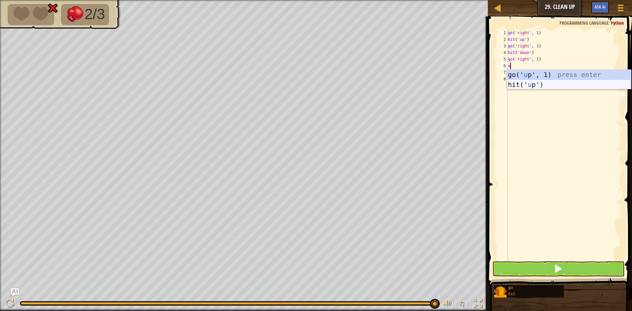
click at [512, 84] on div "go(' u p', 1) press enter hit(' u p') press enter" at bounding box center [569, 89] width 124 height 39
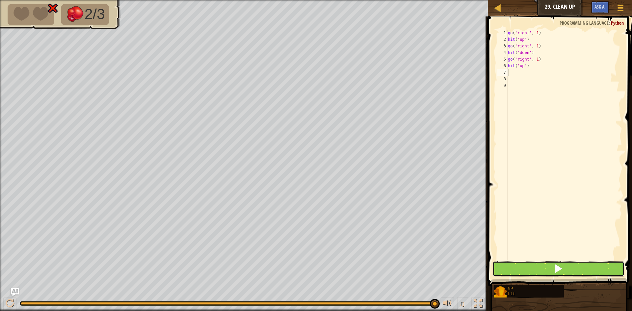
click at [530, 262] on button at bounding box center [558, 268] width 132 height 15
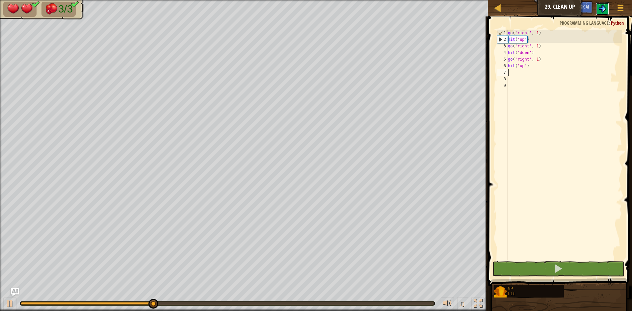
click at [602, 6] on img at bounding box center [602, 9] width 8 height 8
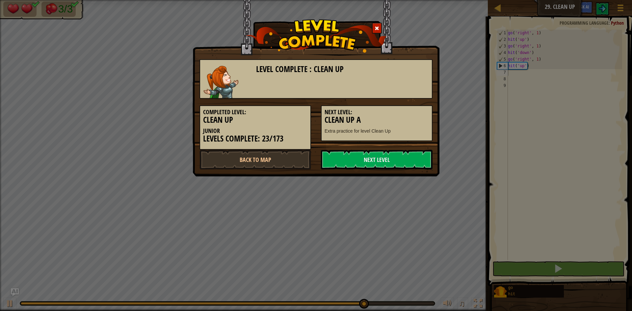
drag, startPoint x: 392, startPoint y: 155, endPoint x: 444, endPoint y: 167, distance: 53.7
click at [402, 158] on link "Next Level" at bounding box center [377, 160] width 112 height 20
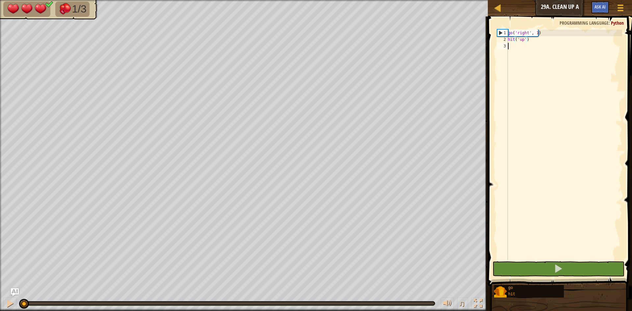
click at [540, 48] on div "go ( 'right' , 1 ) hit ( 'up' )" at bounding box center [565, 152] width 116 height 244
type textarea "r"
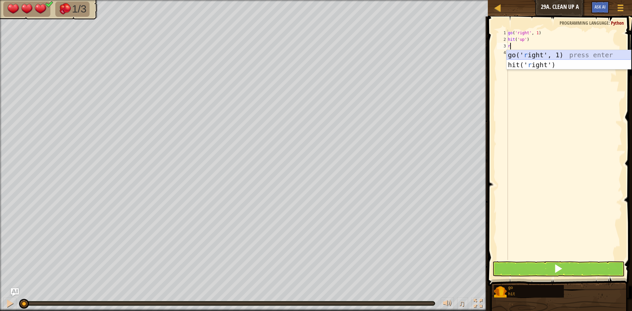
click at [530, 54] on div "go(' r ight', 1) press enter hit(' r ight') press enter" at bounding box center [569, 69] width 124 height 39
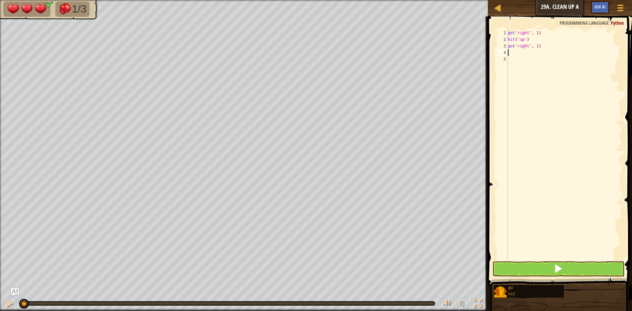
type textarea "u"
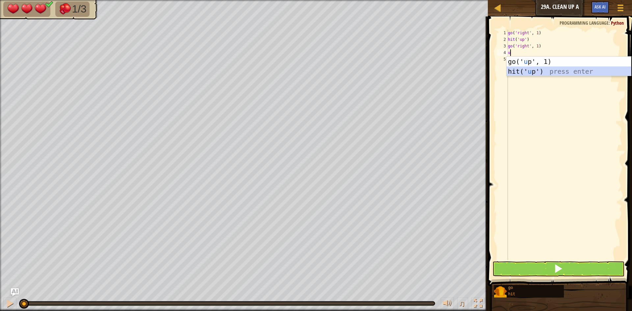
click at [515, 75] on div "go(' u p', 1) press enter hit(' u p') press enter" at bounding box center [569, 76] width 124 height 39
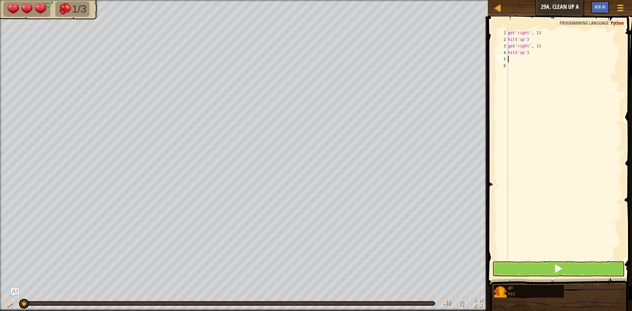
type textarea "r"
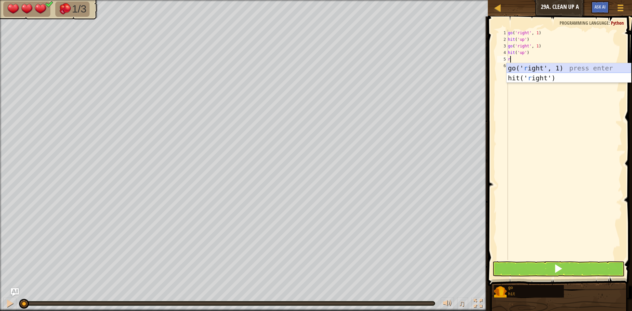
click at [521, 66] on div "go(' r ight', 1) press enter hit(' r ight') press enter" at bounding box center [569, 82] width 124 height 39
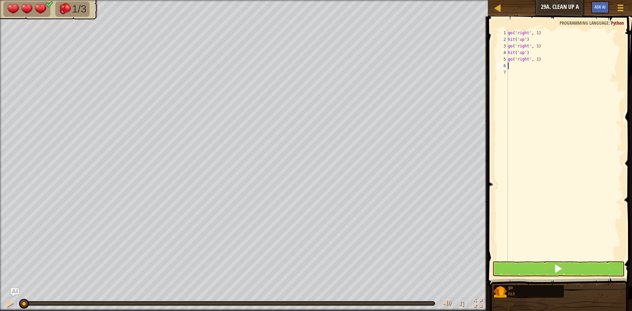
type textarea "d"
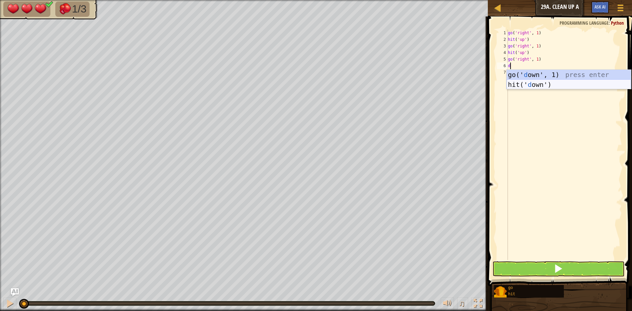
click at [528, 82] on div "go(' d own', 1) press enter hit(' d own') press enter" at bounding box center [569, 89] width 124 height 39
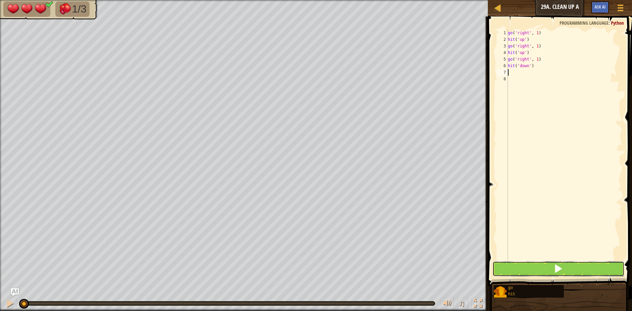
click at [508, 273] on button at bounding box center [558, 268] width 132 height 15
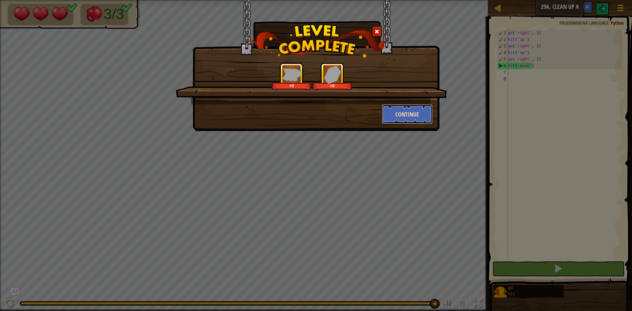
click at [394, 112] on button "Continue" at bounding box center [407, 114] width 51 height 20
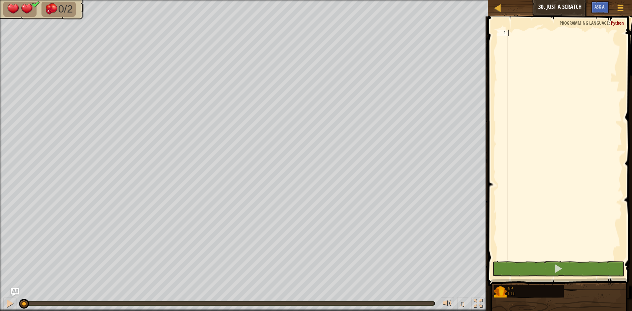
type textarea "g"
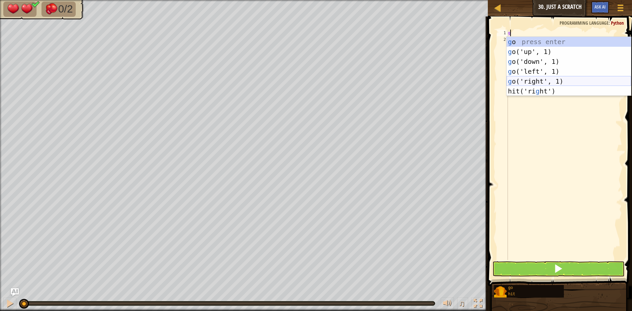
click at [542, 83] on div "g o press enter g o('up', 1) press enter g o('down', 1) press enter g o('left',…" at bounding box center [569, 76] width 124 height 79
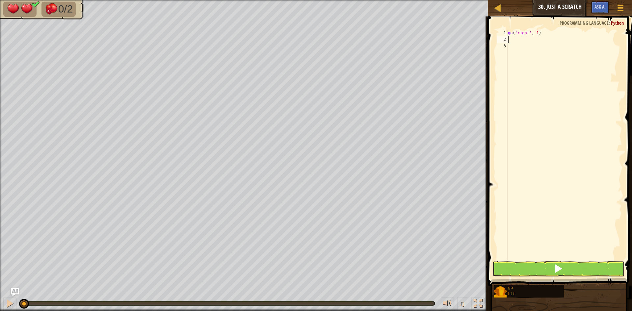
type textarea "u"
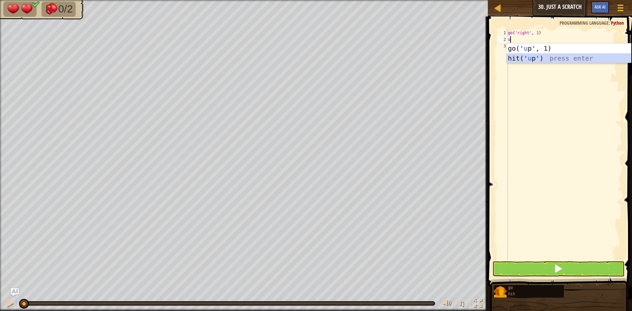
click at [512, 59] on div "go(' u p', 1) press enter hit(' u p') press enter" at bounding box center [569, 62] width 124 height 39
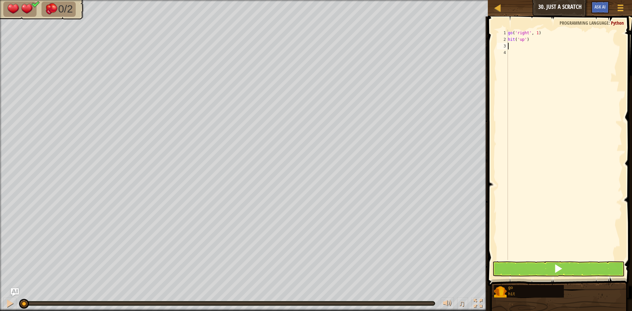
type textarea "d"
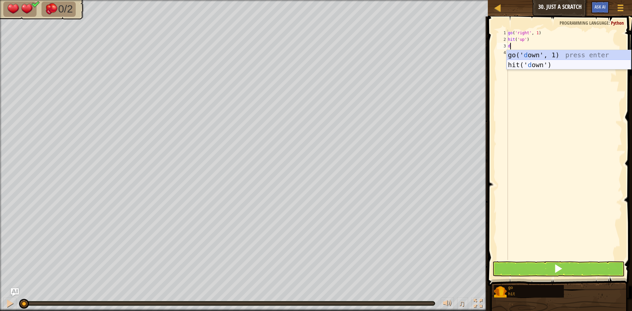
click at [514, 61] on div "go(' d own', 1) press enter hit(' d own') press enter" at bounding box center [569, 69] width 124 height 39
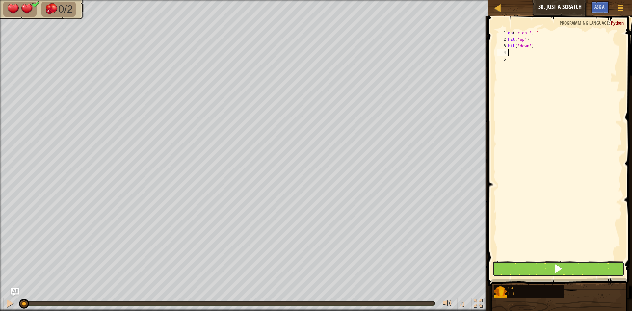
click at [578, 265] on button at bounding box center [558, 268] width 132 height 15
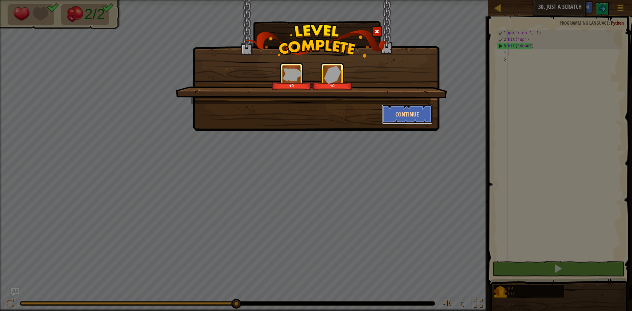
click at [418, 109] on button "Continue" at bounding box center [407, 114] width 51 height 20
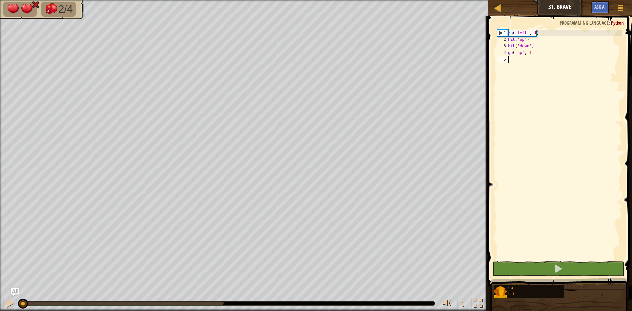
type textarea "l"
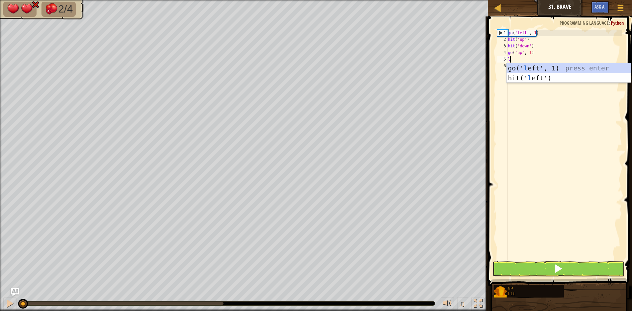
scroll to position [3, 0]
click at [513, 80] on div "go(' l eft', 1) press enter hit(' l eft') press enter" at bounding box center [569, 82] width 124 height 39
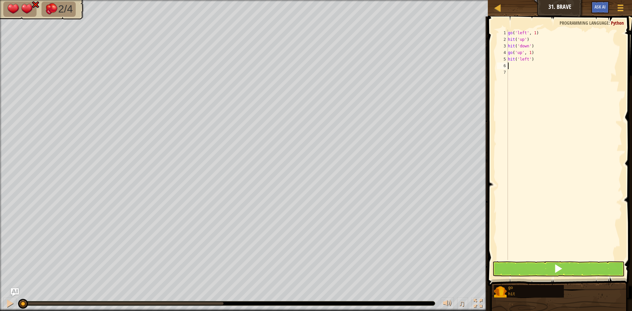
type textarea "d"
type textarea "l"
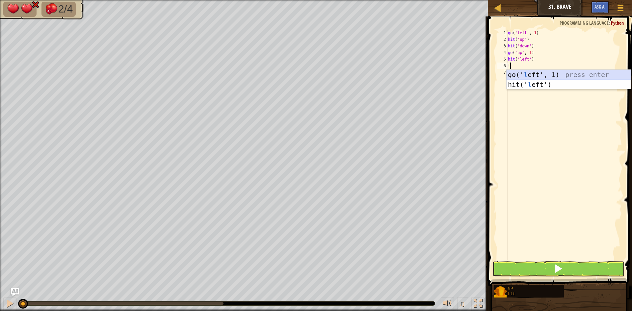
click at [540, 74] on div "go(' l eft', 1) press enter hit(' l eft') press enter" at bounding box center [569, 89] width 124 height 39
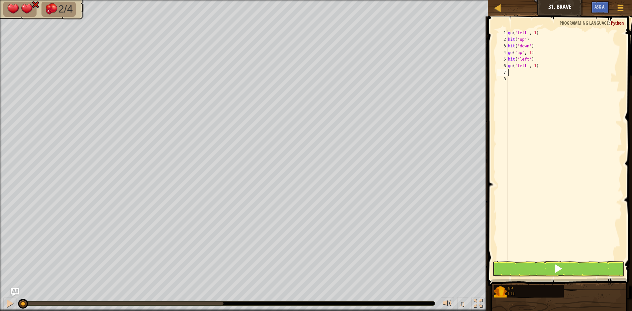
type textarea "d"
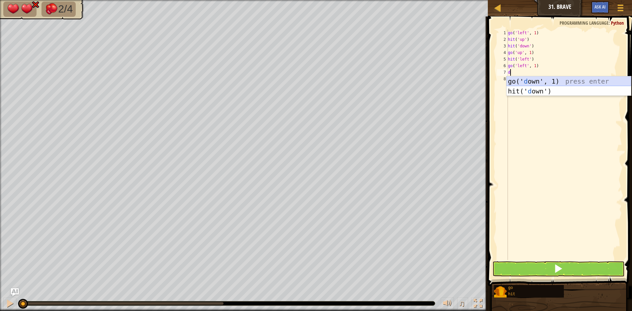
click at [531, 82] on div "go(' d own', 1) press enter hit(' d own') press enter" at bounding box center [569, 95] width 124 height 39
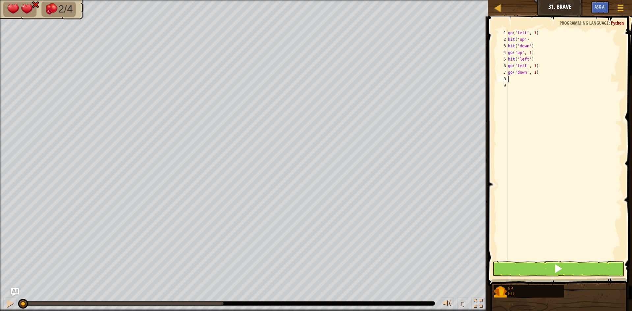
type textarea "d"
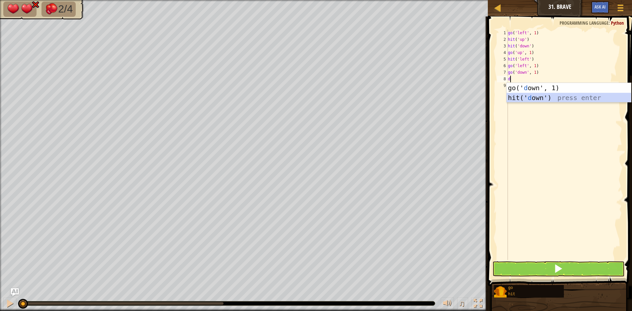
click at [540, 95] on div "go(' d own', 1) press enter hit(' d own') press enter" at bounding box center [569, 102] width 124 height 39
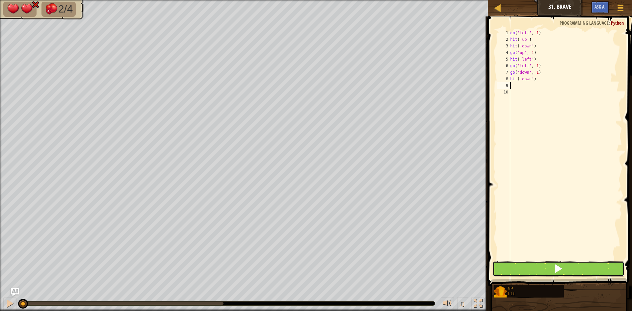
click at [548, 266] on button at bounding box center [558, 268] width 132 height 15
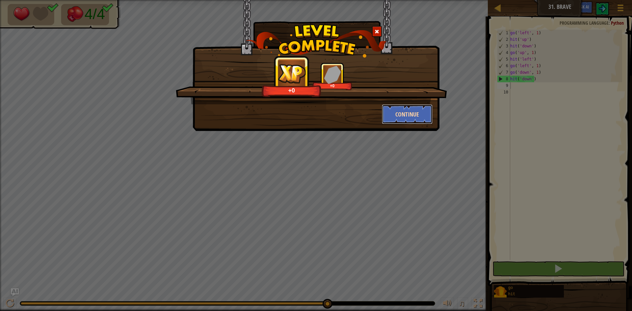
click at [404, 120] on button "Continue" at bounding box center [407, 114] width 51 height 20
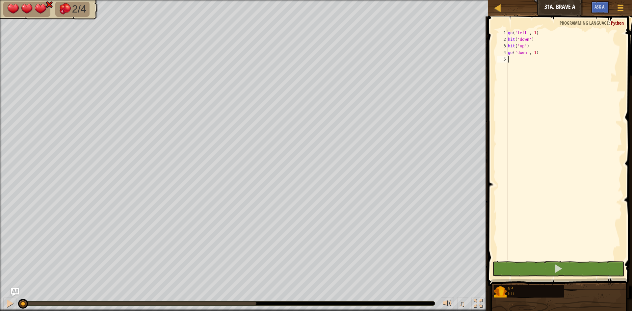
click at [520, 62] on div "go ( 'left' , 1 ) hit ( 'down' ) hit ( 'up' ) go ( 'down' , 1 )" at bounding box center [565, 152] width 116 height 244
type textarea "d"
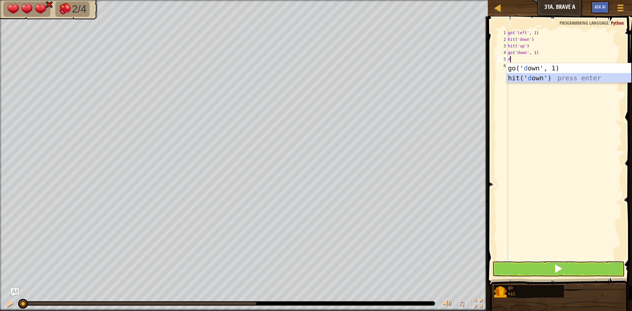
click at [528, 76] on div "go(' d own', 1) press enter hit(' d own') press enter" at bounding box center [569, 82] width 124 height 39
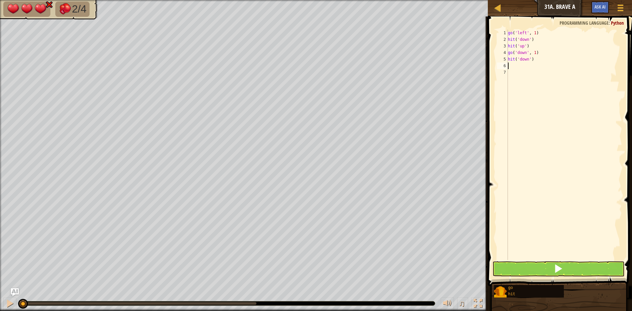
type textarea "u"
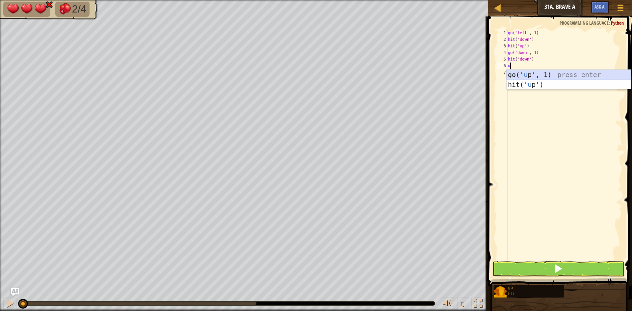
click at [545, 75] on div "go(' u p', 1) press enter hit(' u p') press enter" at bounding box center [569, 89] width 124 height 39
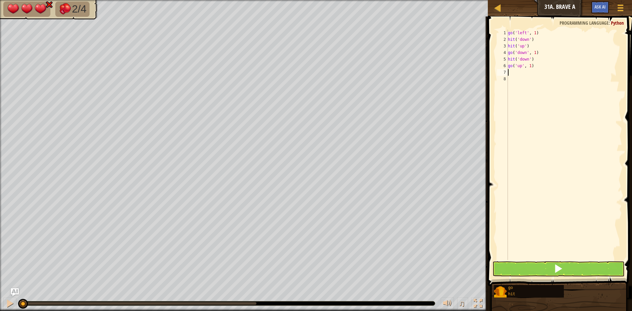
click at [529, 66] on div "go ( 'left' , 1 ) hit ( 'down' ) hit ( 'up' ) go ( 'down' , 1 ) hit ( 'down' ) …" at bounding box center [565, 152] width 116 height 244
type textarea "go('up',3)"
click at [530, 71] on div "go ( 'left' , 1 ) hit ( 'down' ) hit ( 'up' ) go ( 'down' , 1 ) hit ( 'down' ) …" at bounding box center [565, 152] width 116 height 244
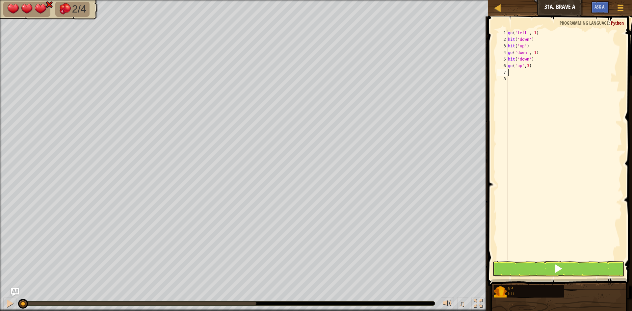
scroll to position [3, 0]
type textarea "g"
type textarea "l"
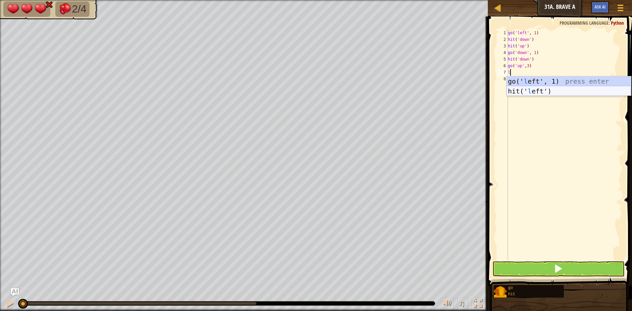
click at [532, 88] on div "go(' l eft', 1) press enter hit(' l eft') press enter" at bounding box center [569, 95] width 124 height 39
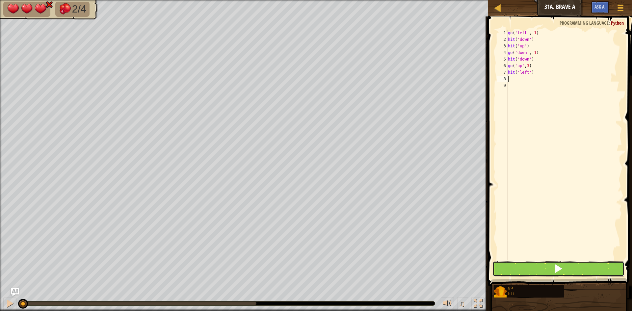
click at [566, 268] on button at bounding box center [558, 268] width 132 height 15
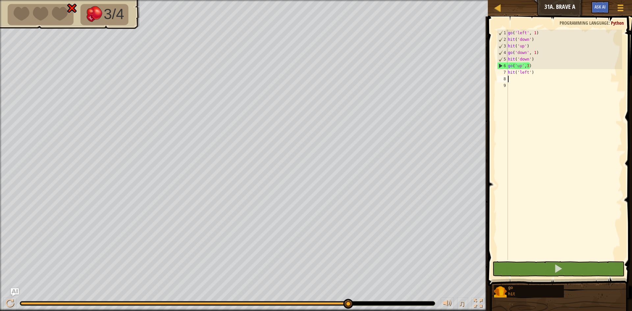
click at [527, 64] on div "go ( 'left' , 1 ) hit ( 'down' ) hit ( 'up' ) go ( 'down' , 1 ) hit ( 'down' ) …" at bounding box center [565, 152] width 116 height 244
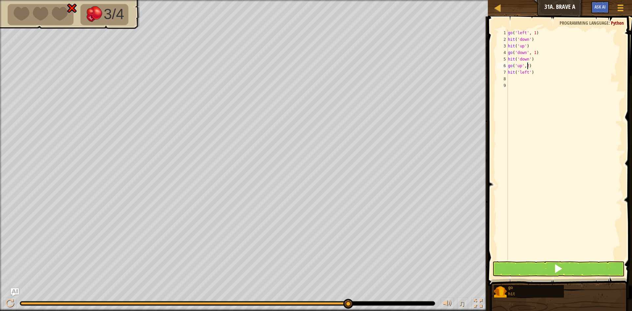
type textarea "go('up',2)"
click at [532, 272] on button at bounding box center [558, 268] width 132 height 15
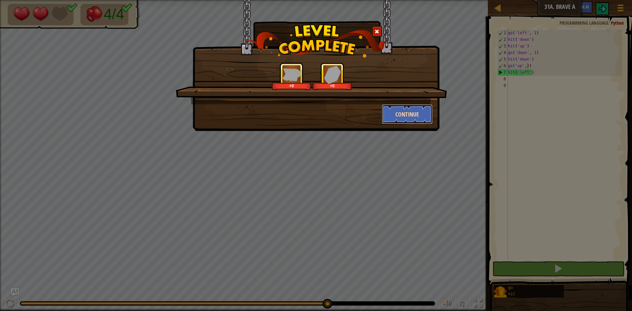
click at [405, 109] on button "Continue" at bounding box center [407, 114] width 51 height 20
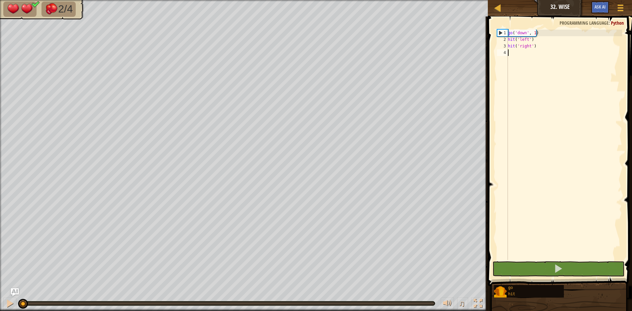
type textarea "l"
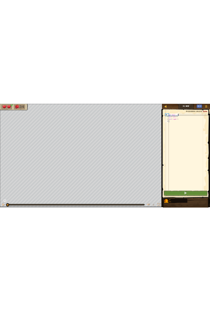
scroll to position [3, 0]
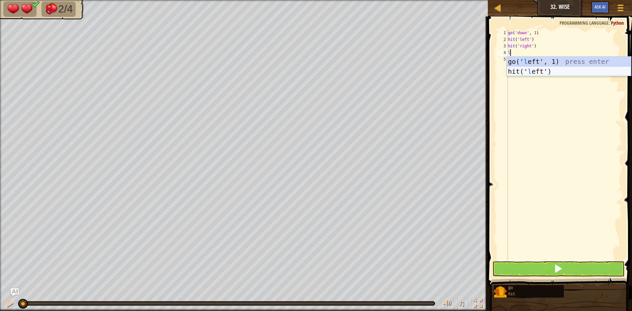
click at [531, 70] on div "go(' l eft', 1) press enter hit(' l eft') press enter" at bounding box center [569, 76] width 124 height 39
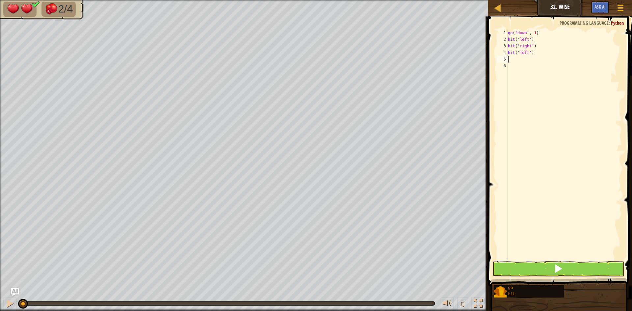
type textarea "d"
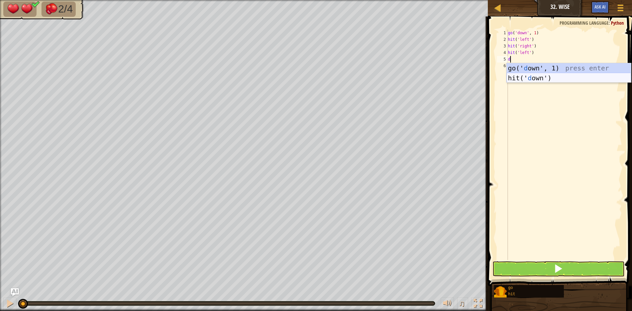
click at [524, 77] on div "go(' d own', 1) press enter hit(' d own') press enter" at bounding box center [569, 82] width 124 height 39
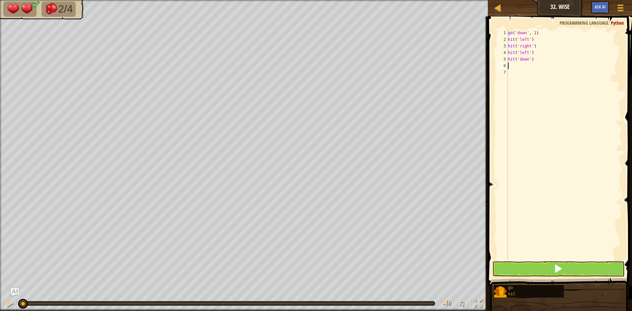
type textarea "r"
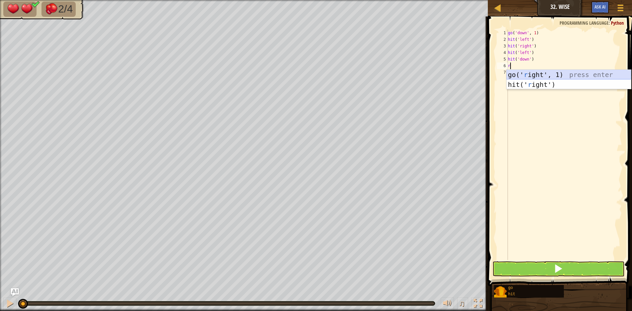
click at [526, 75] on div "go(' r ight', 1) press enter hit(' r ight') press enter" at bounding box center [569, 89] width 124 height 39
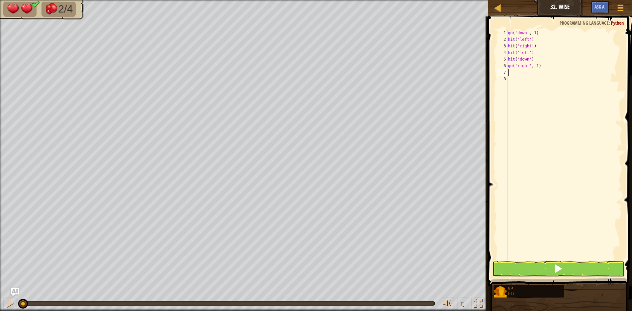
type textarea "r"
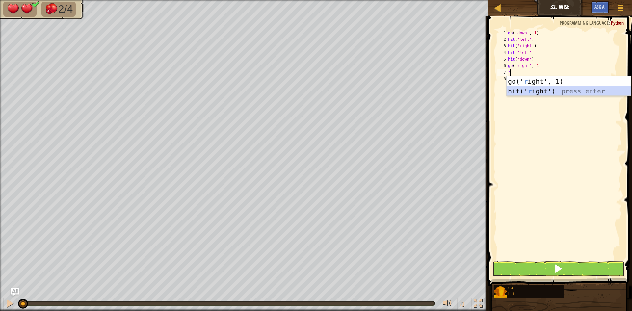
click at [525, 87] on div "go(' r ight', 1) press enter hit(' r ight') press enter" at bounding box center [569, 95] width 124 height 39
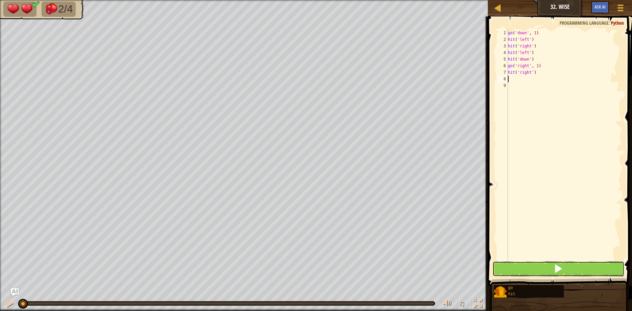
click at [578, 266] on button at bounding box center [558, 268] width 132 height 15
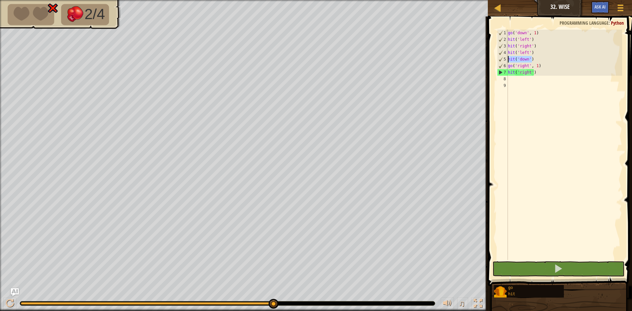
drag, startPoint x: 532, startPoint y: 60, endPoint x: 506, endPoint y: 61, distance: 25.7
click at [506, 61] on div "1 2 3 4 5 6 7 8 9 go ( 'down' , 1 ) hit ( 'left' ) hit ( 'right' ) hit ( 'left'…" at bounding box center [559, 145] width 126 height 230
type textarea "hit('down')"
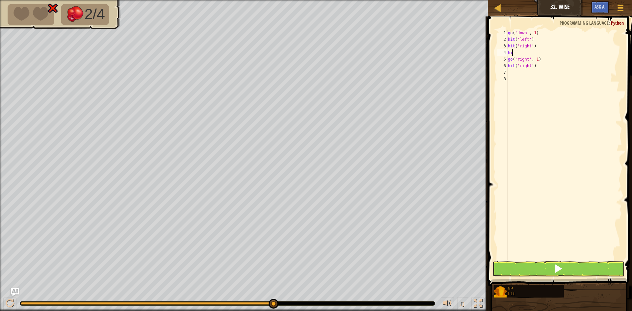
type textarea "h"
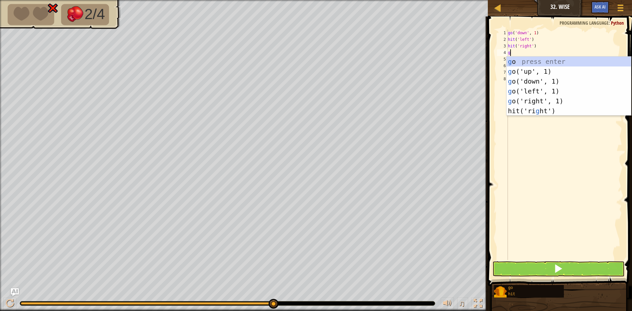
type textarea "go"
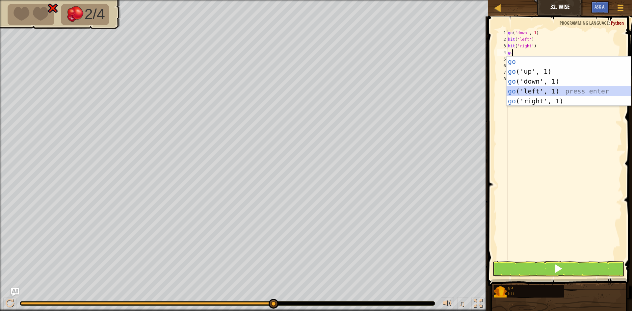
click at [534, 89] on div "go press enter go ('up', 1) press enter go ('down', 1) press enter go ('left', …" at bounding box center [569, 91] width 124 height 69
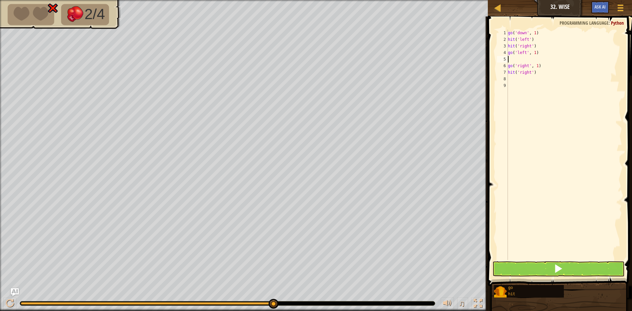
type textarea "g"
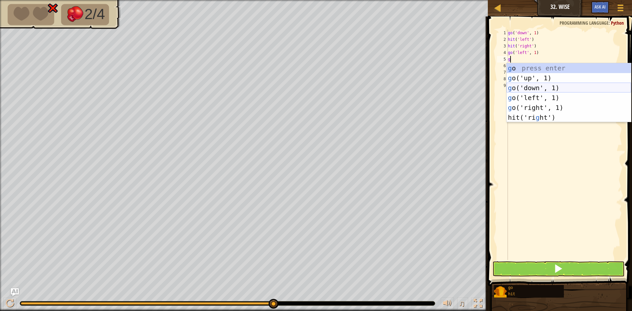
click at [533, 92] on div "g o press enter g o('up', 1) press enter g o('down', 1) press enter g o('left',…" at bounding box center [569, 102] width 124 height 79
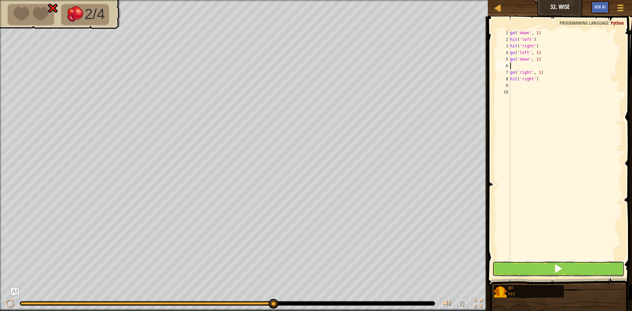
click at [541, 265] on button at bounding box center [558, 268] width 132 height 15
